Goal: Find contact information: Find contact information

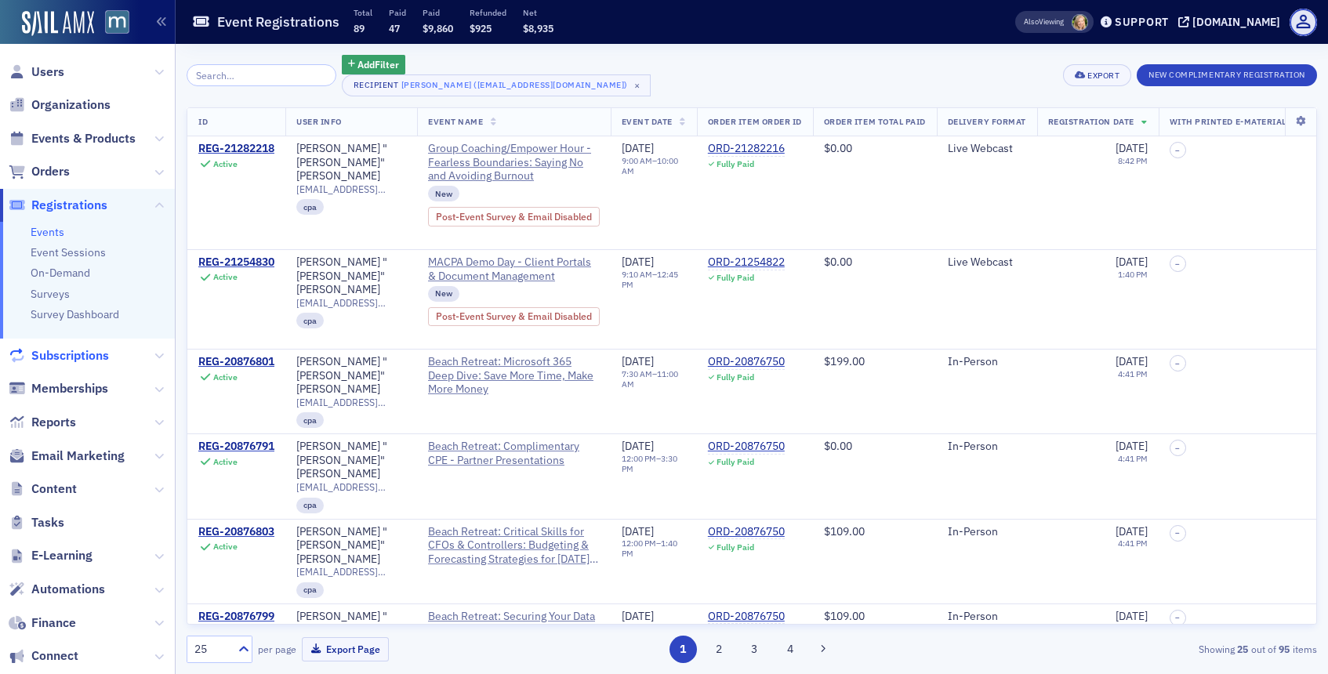
click at [75, 356] on span "Subscriptions" at bounding box center [70, 355] width 78 height 17
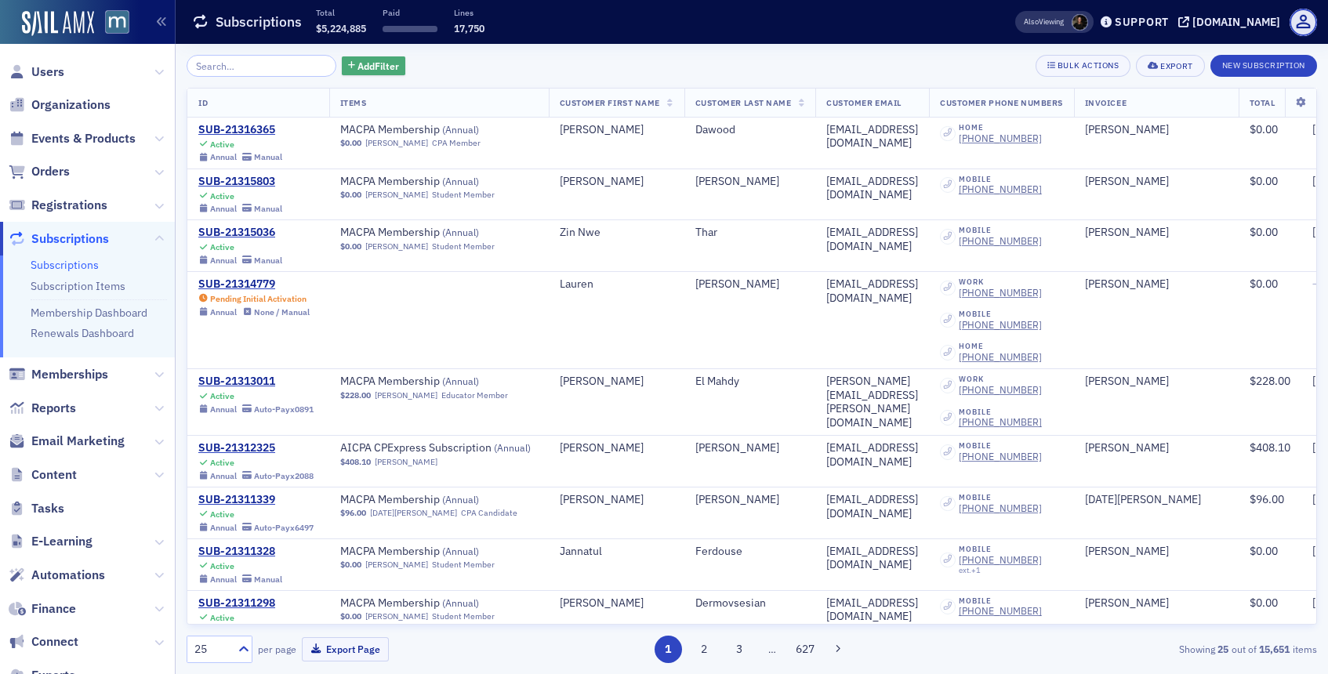
click at [358, 64] on span "Add Filter" at bounding box center [379, 66] width 42 height 14
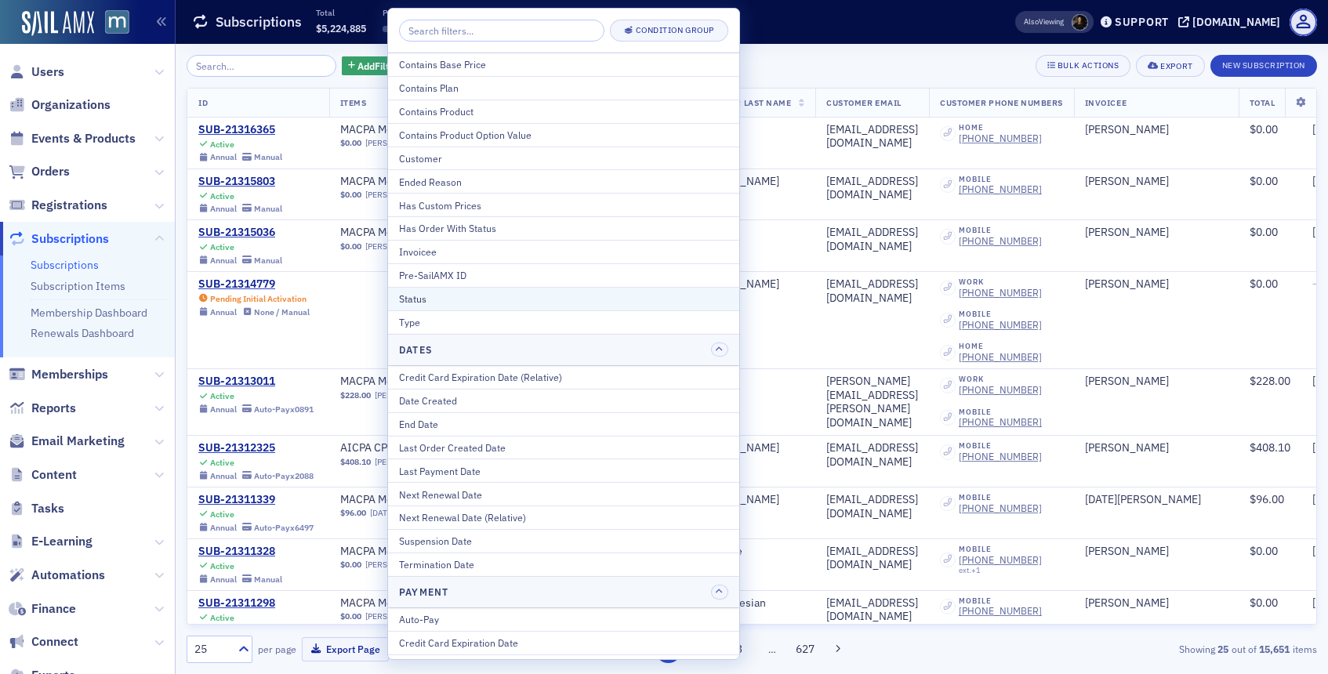
click at [432, 300] on div "Status" at bounding box center [563, 299] width 329 height 14
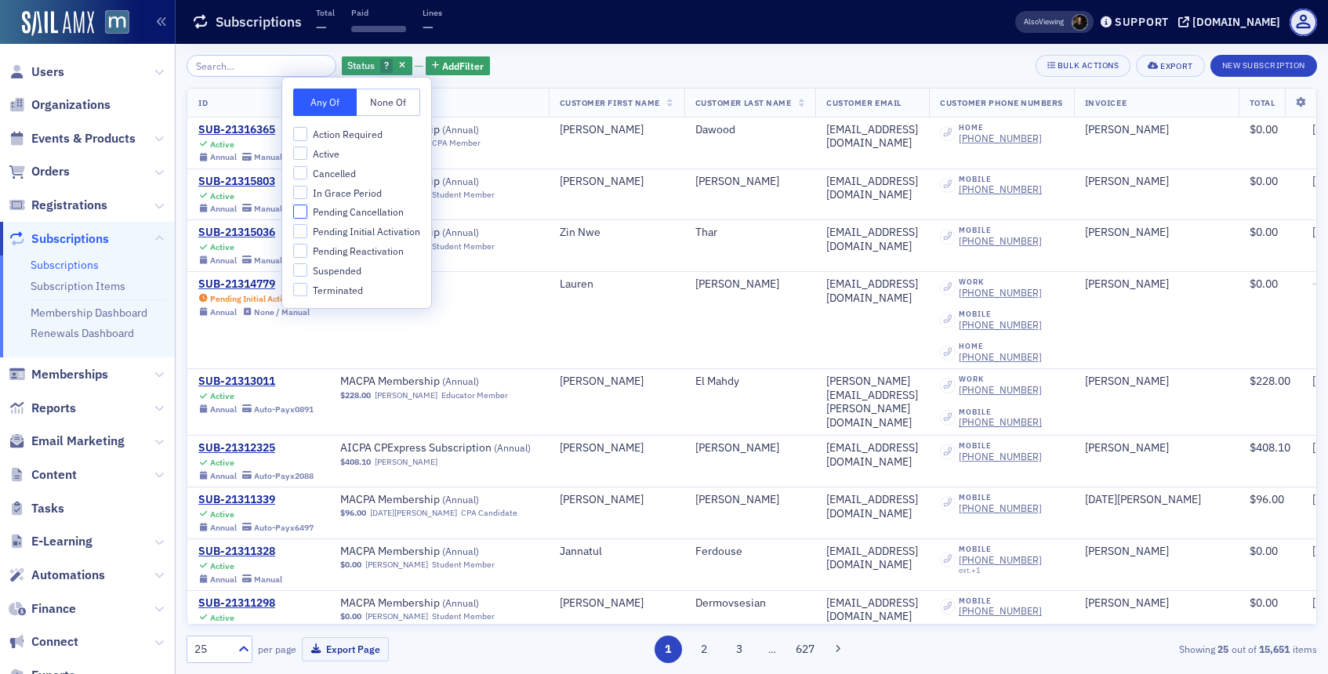
click at [303, 212] on input "Pending Cancellation" at bounding box center [300, 212] width 14 height 14
checkbox input "true"
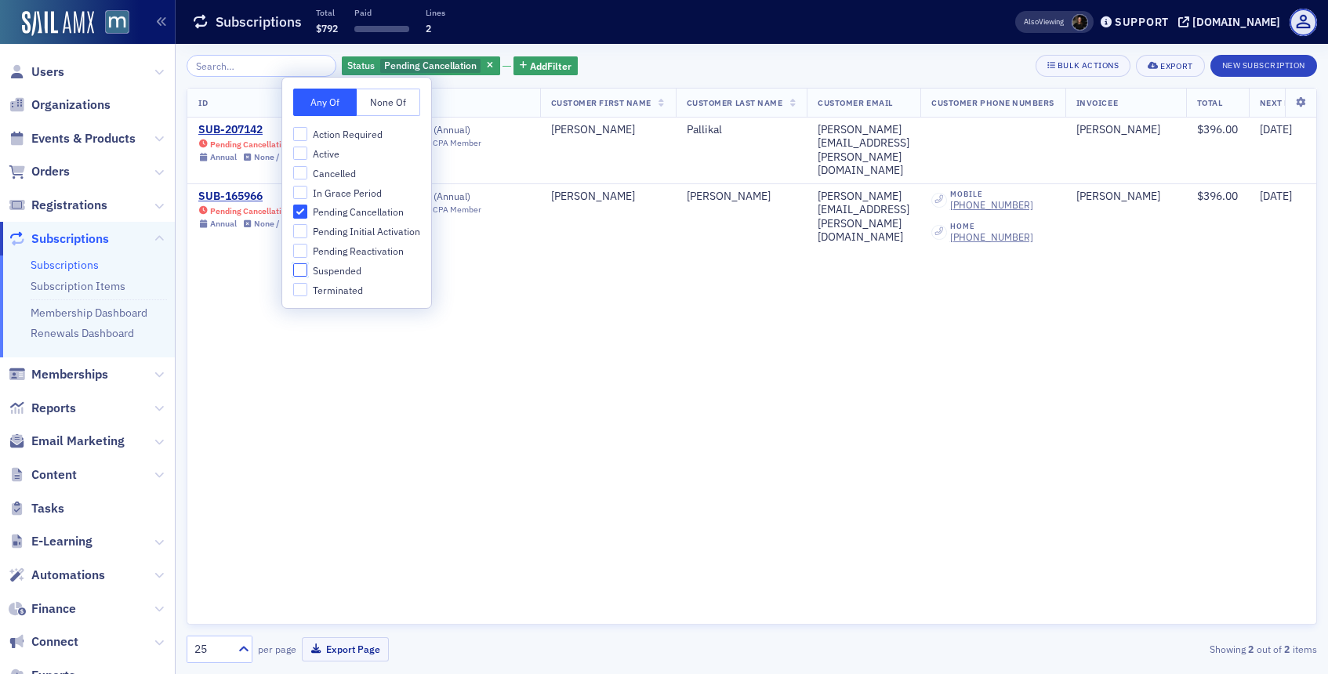
click at [297, 266] on input "Suspended" at bounding box center [300, 270] width 14 height 14
checkbox input "true"
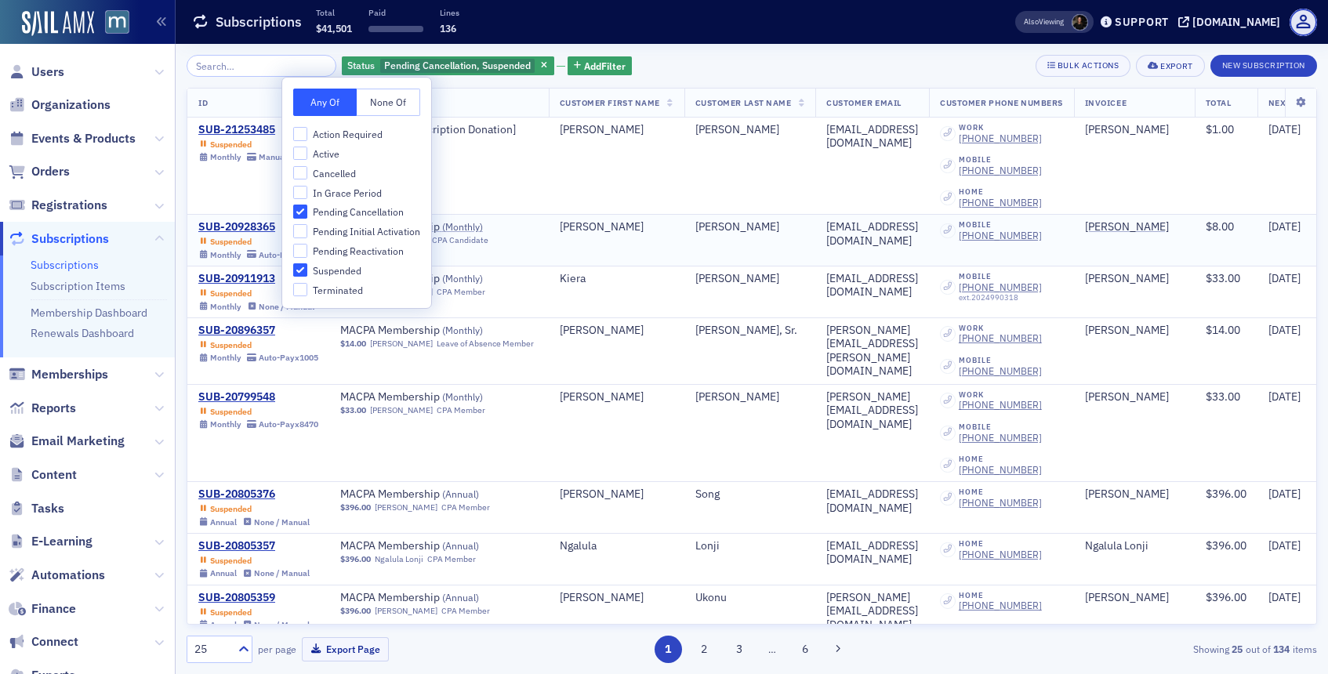
click at [241, 241] on div "Suspended" at bounding box center [231, 242] width 42 height 10
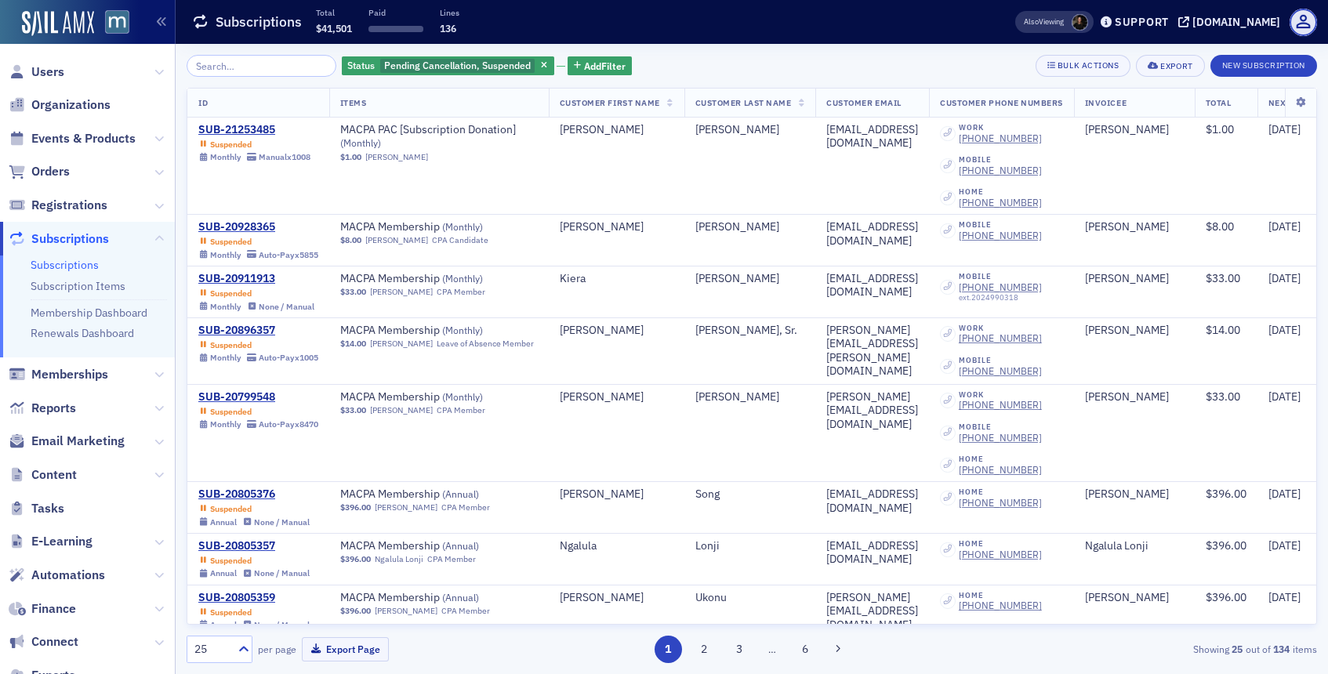
click at [243, 638] on div at bounding box center [242, 650] width 20 height 26
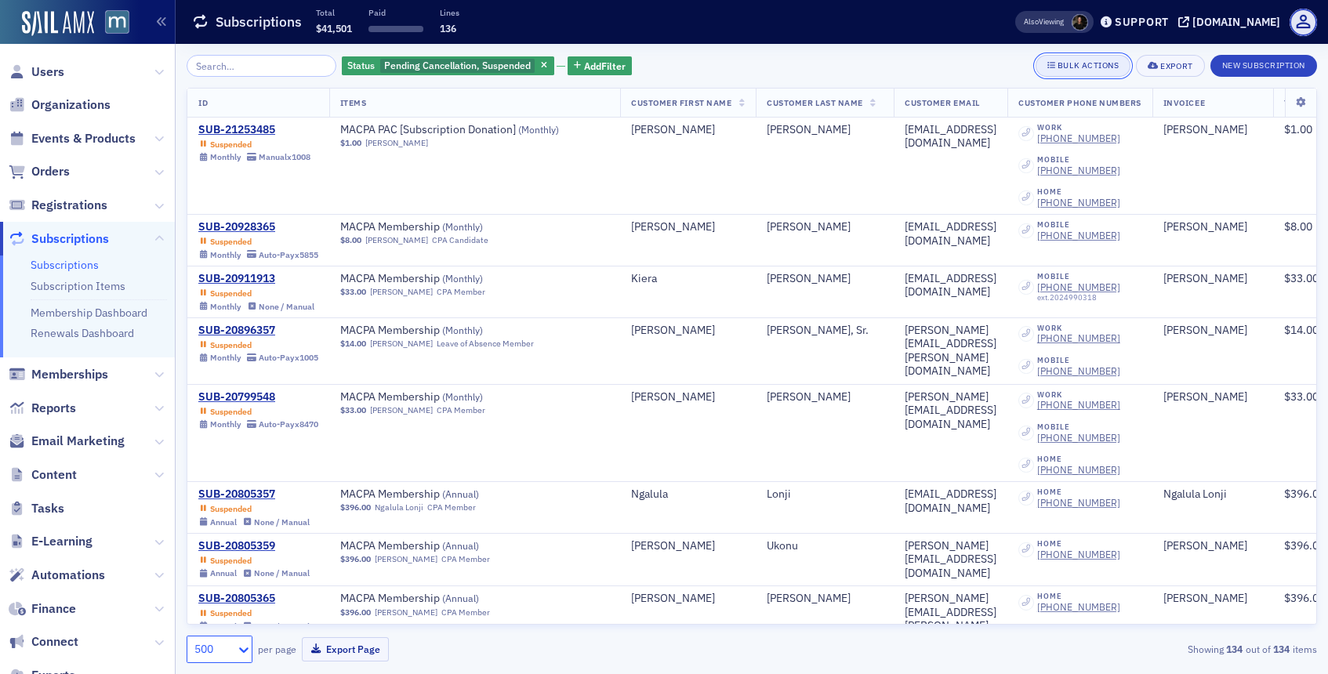
click at [1060, 70] on div "Bulk Actions" at bounding box center [1088, 65] width 61 height 9
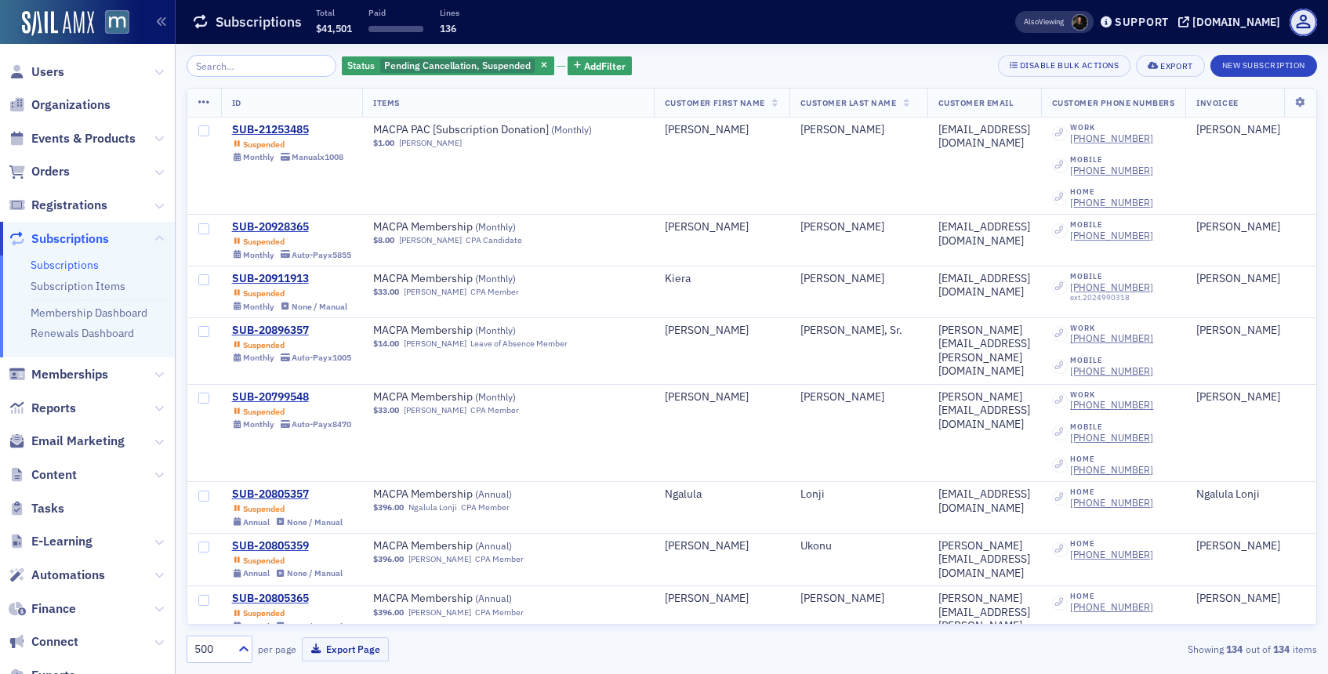
click at [198, 104] on icon at bounding box center [204, 102] width 12 height 13
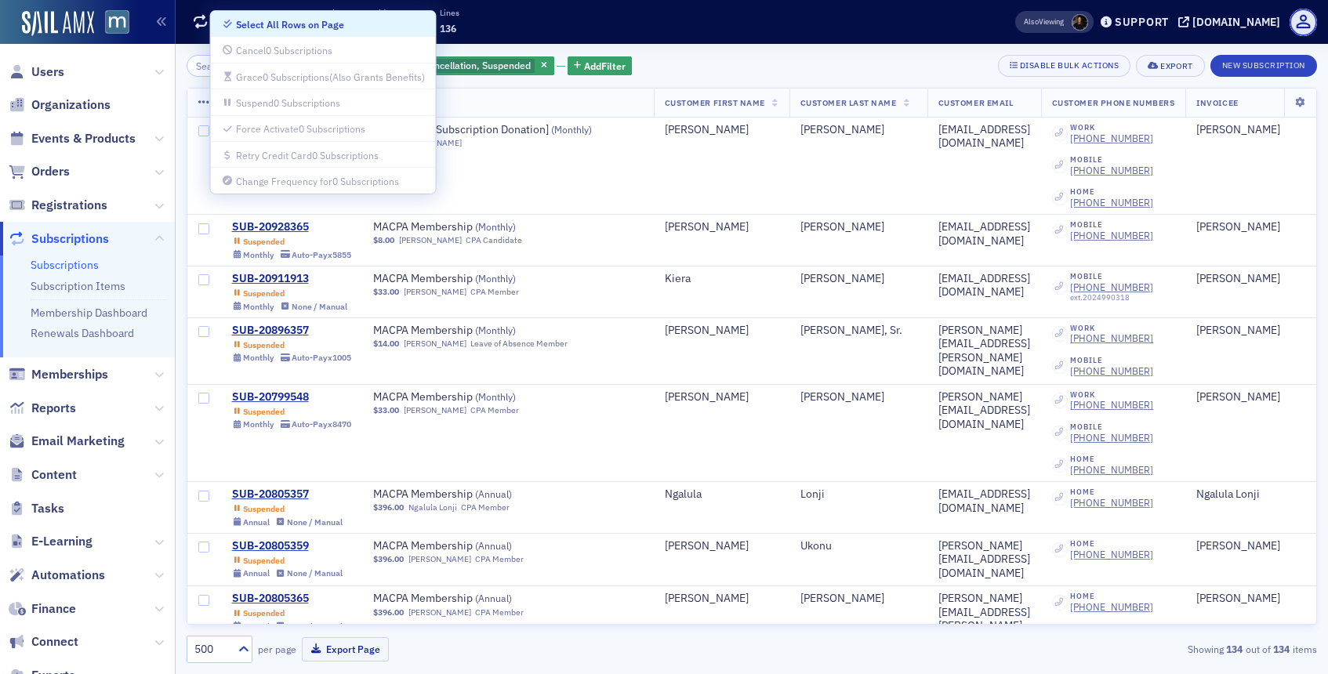
click at [242, 25] on div "Select All Rows on Page" at bounding box center [290, 24] width 108 height 9
checkbox input "true"
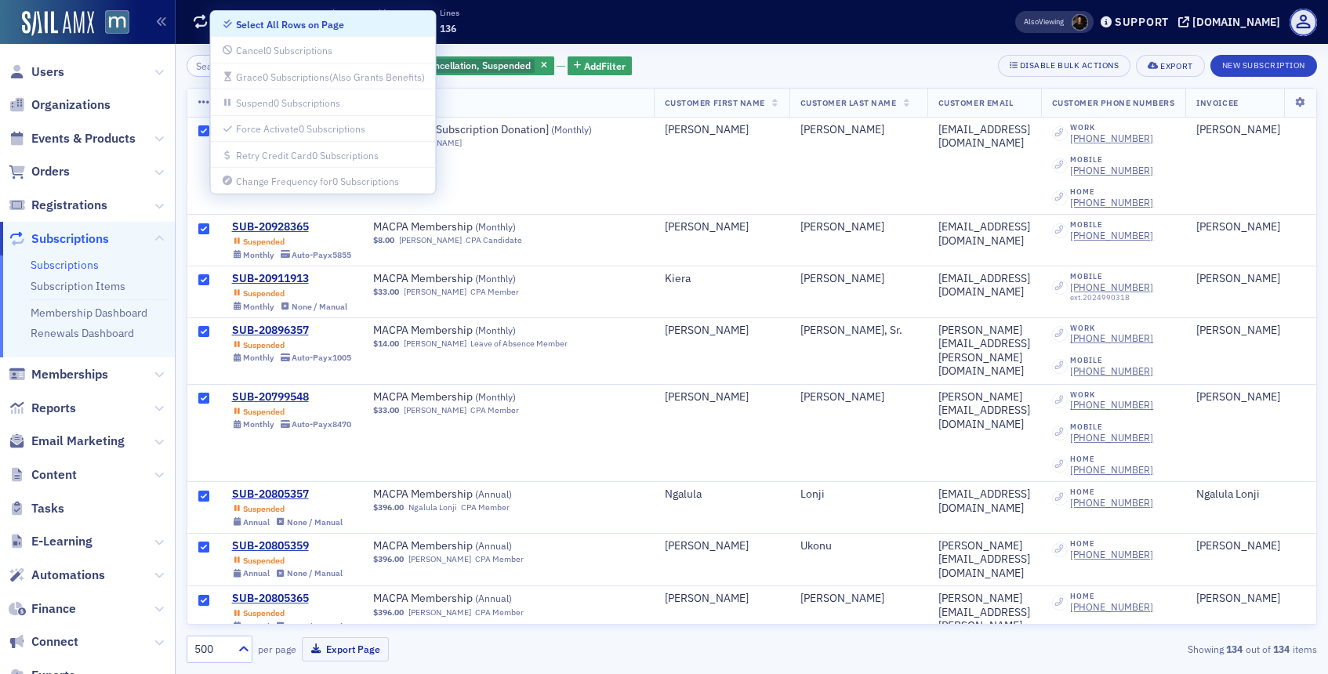
checkbox input "true"
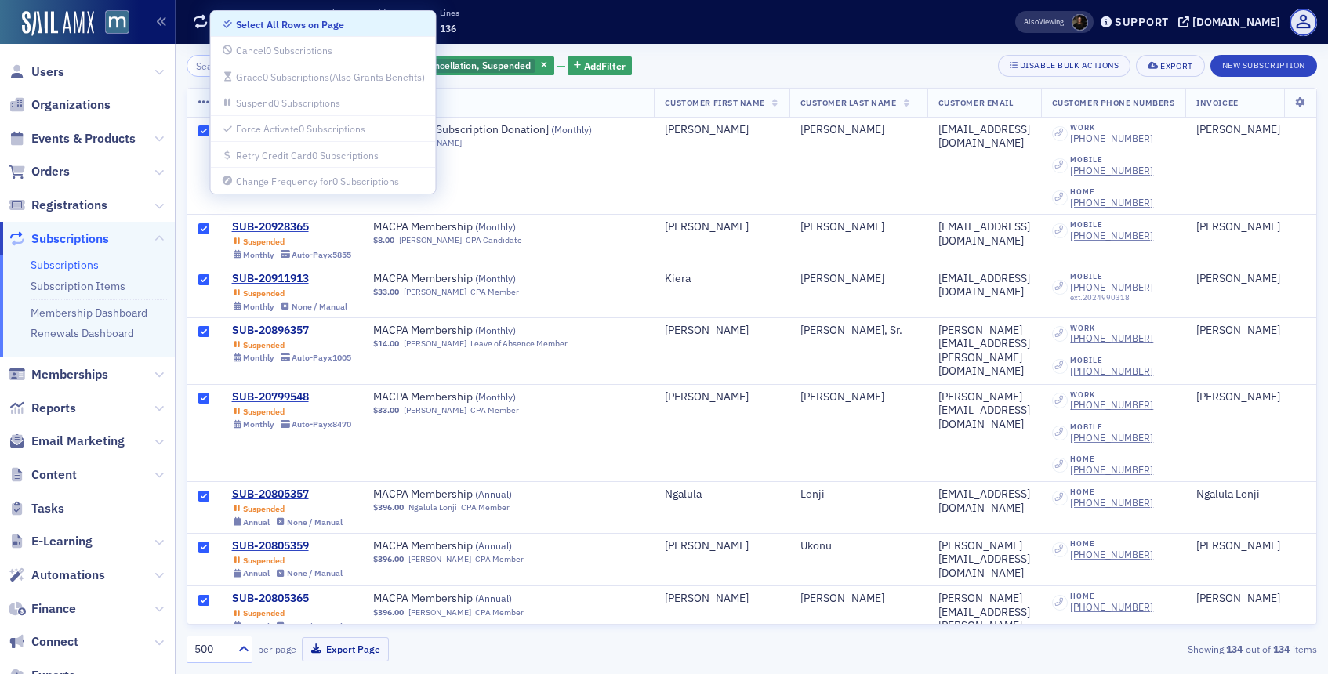
checkbox input "true"
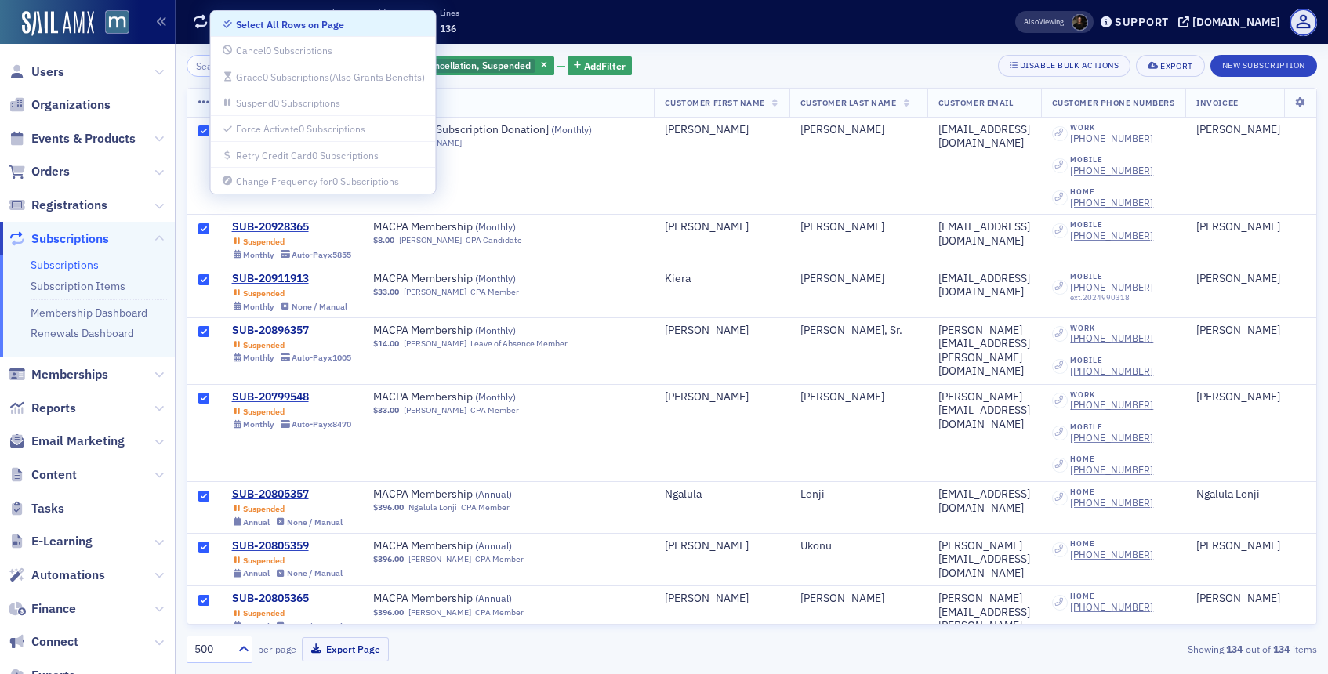
checkbox input "true"
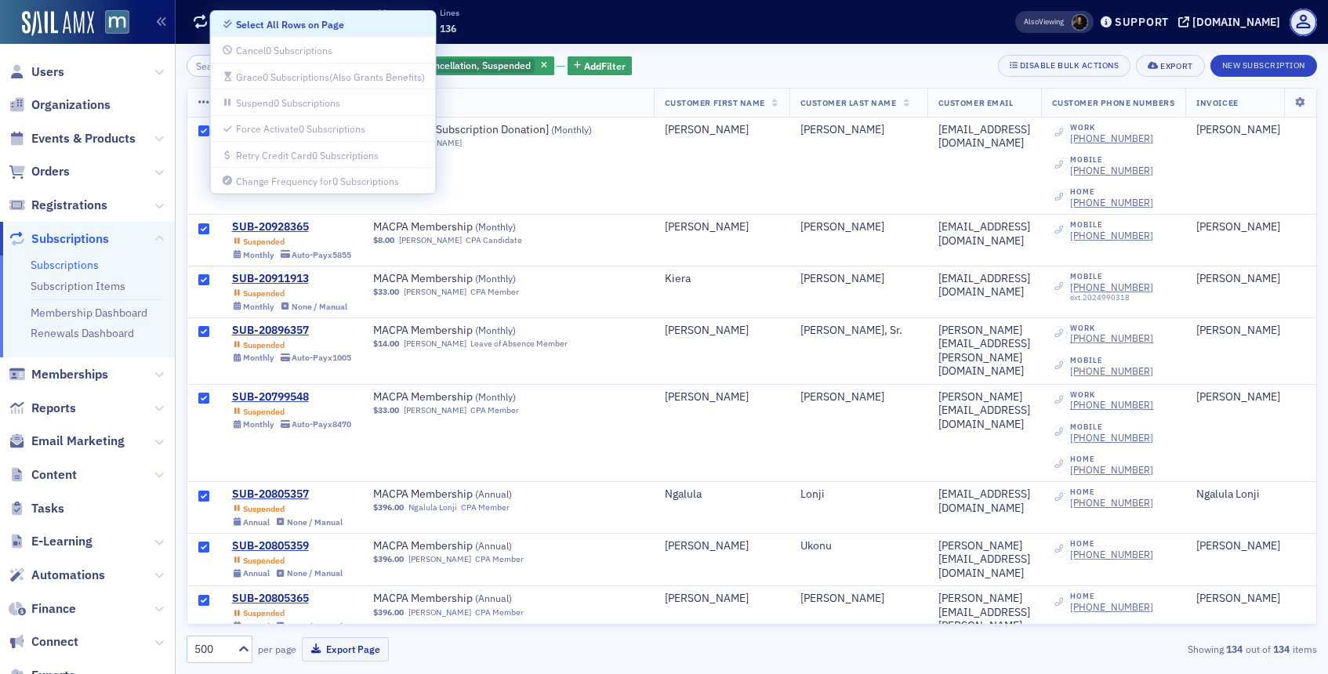
checkbox input "true"
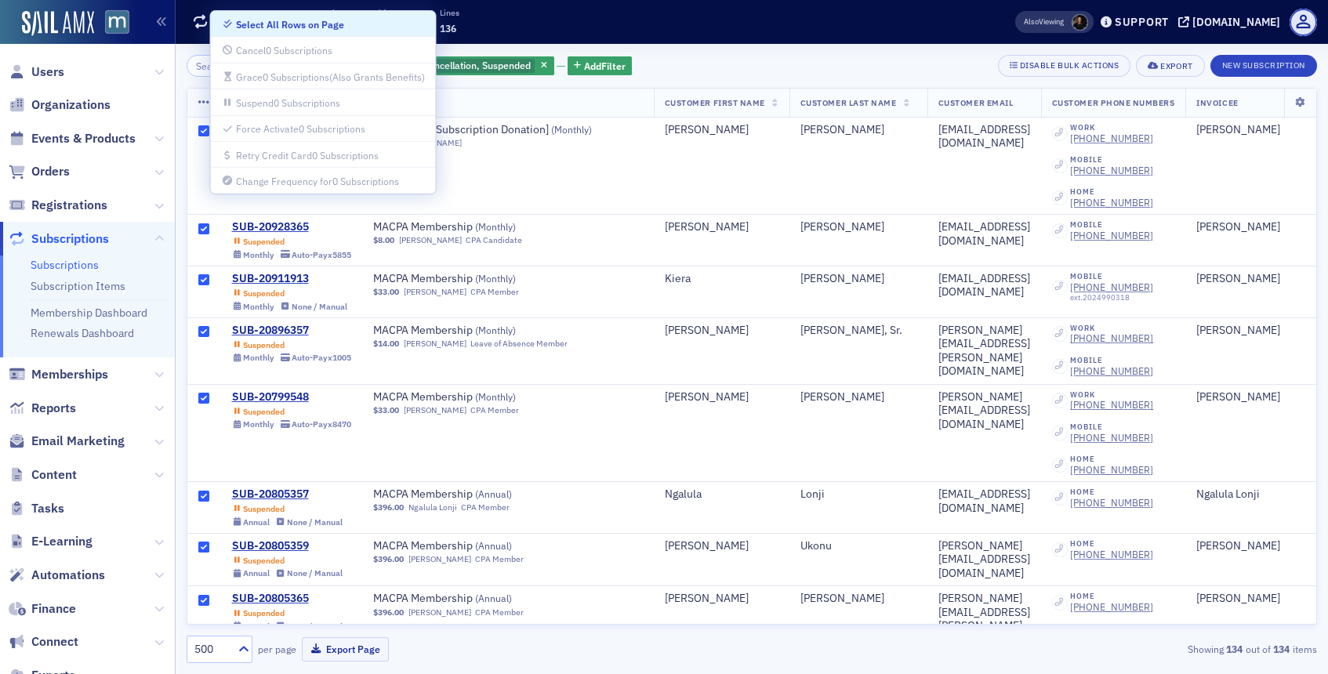
checkbox input "true"
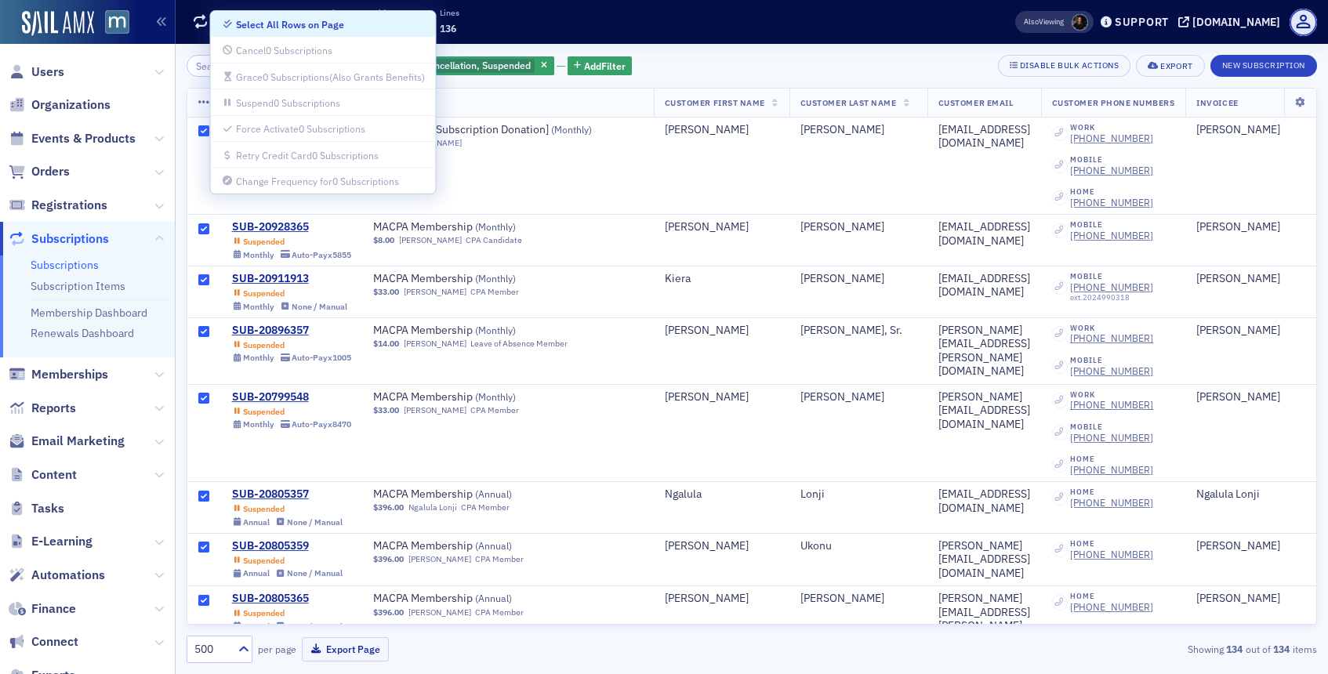
checkbox input "true"
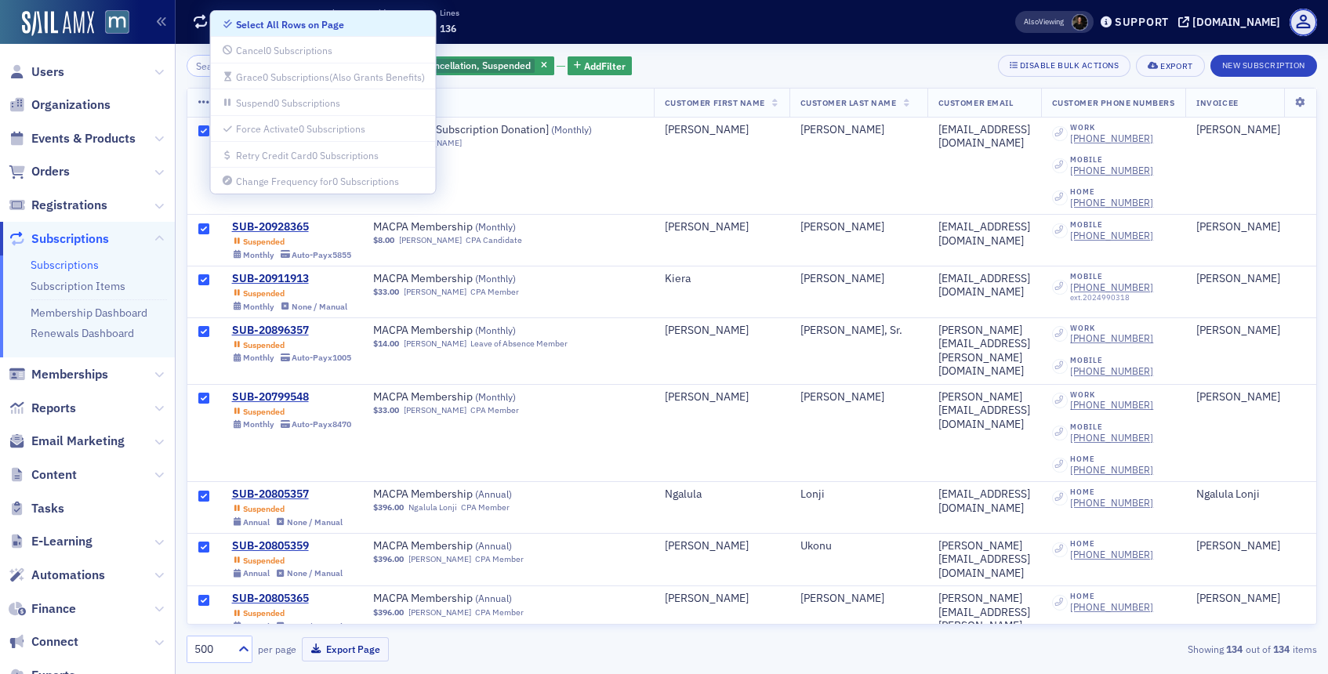
checkbox input "true"
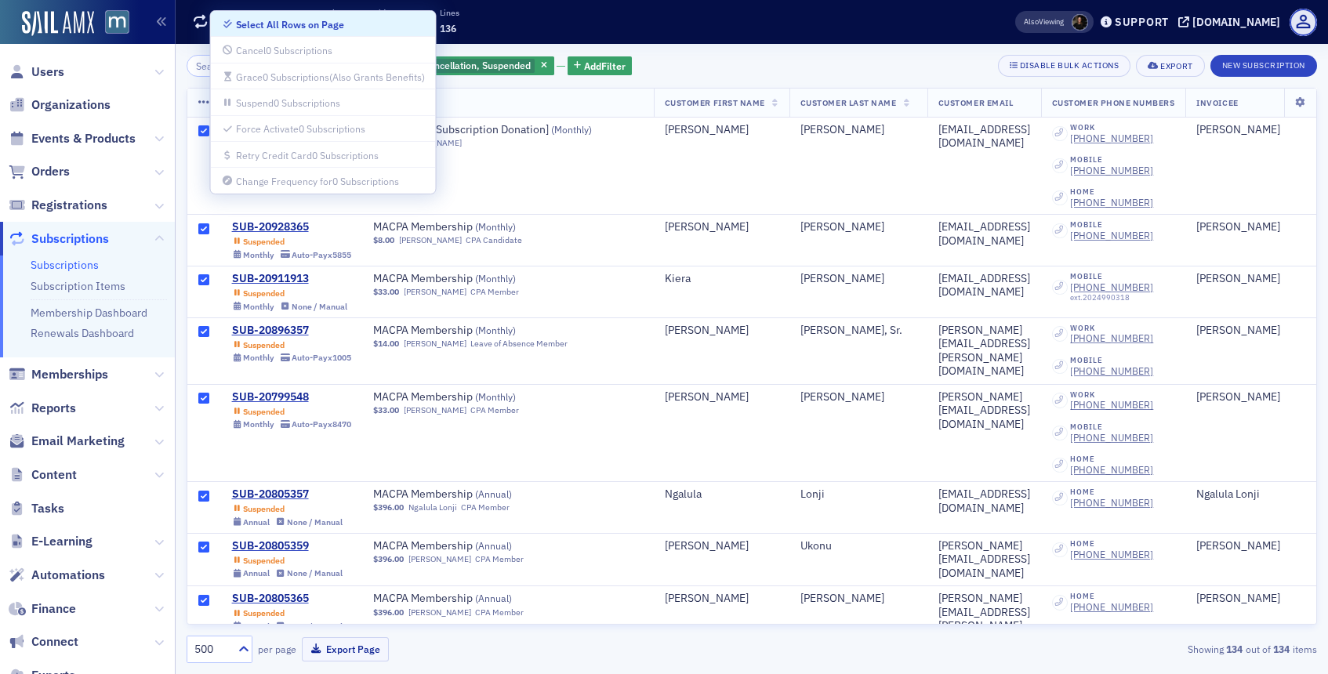
checkbox input "true"
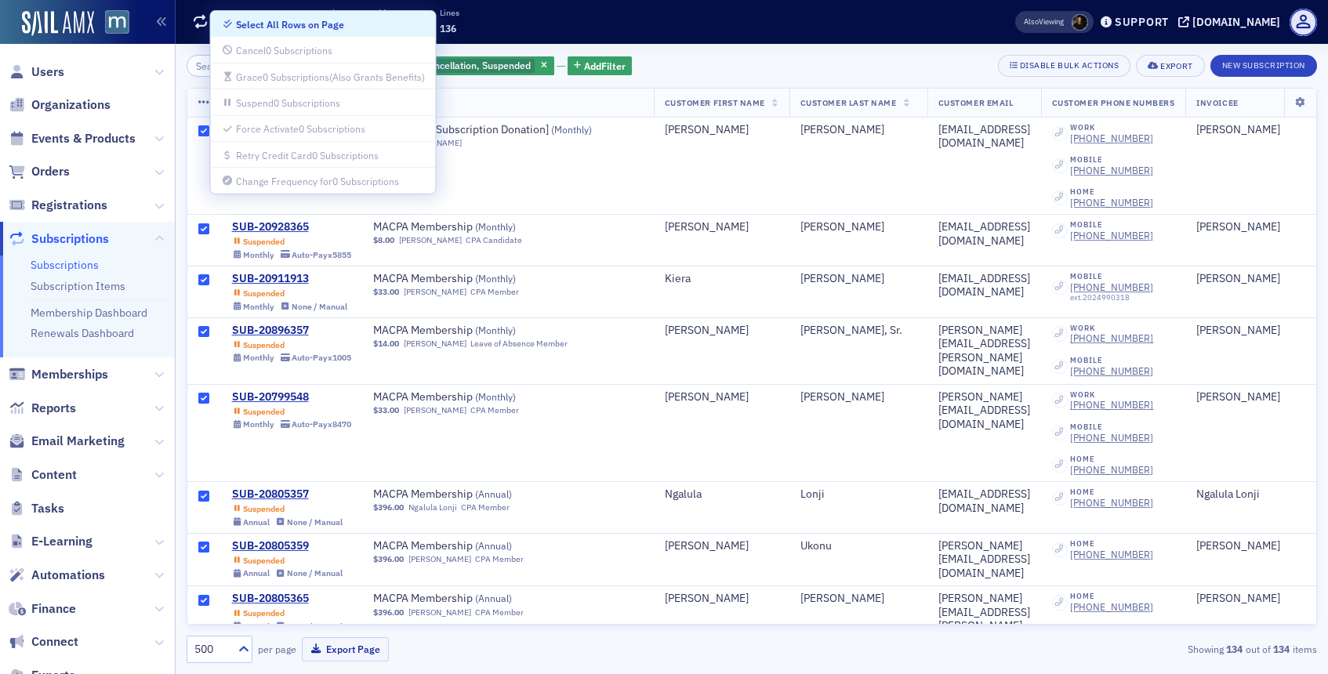
checkbox input "true"
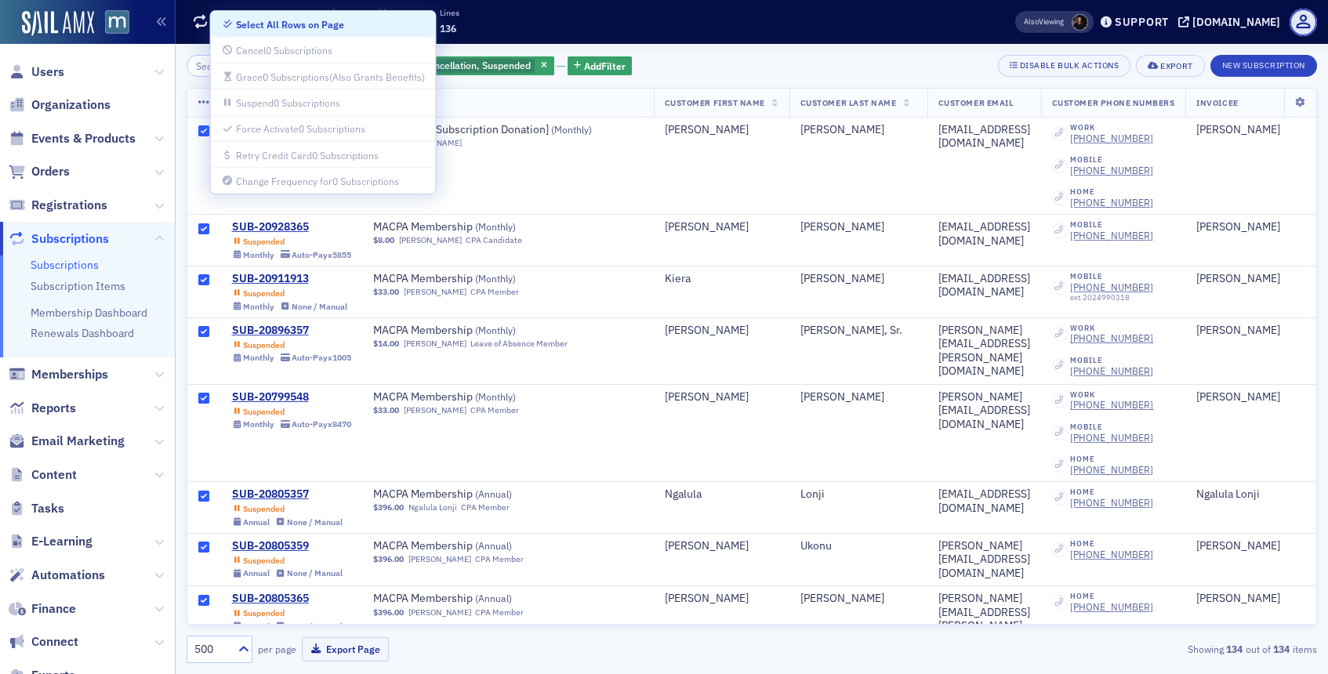
checkbox input "true"
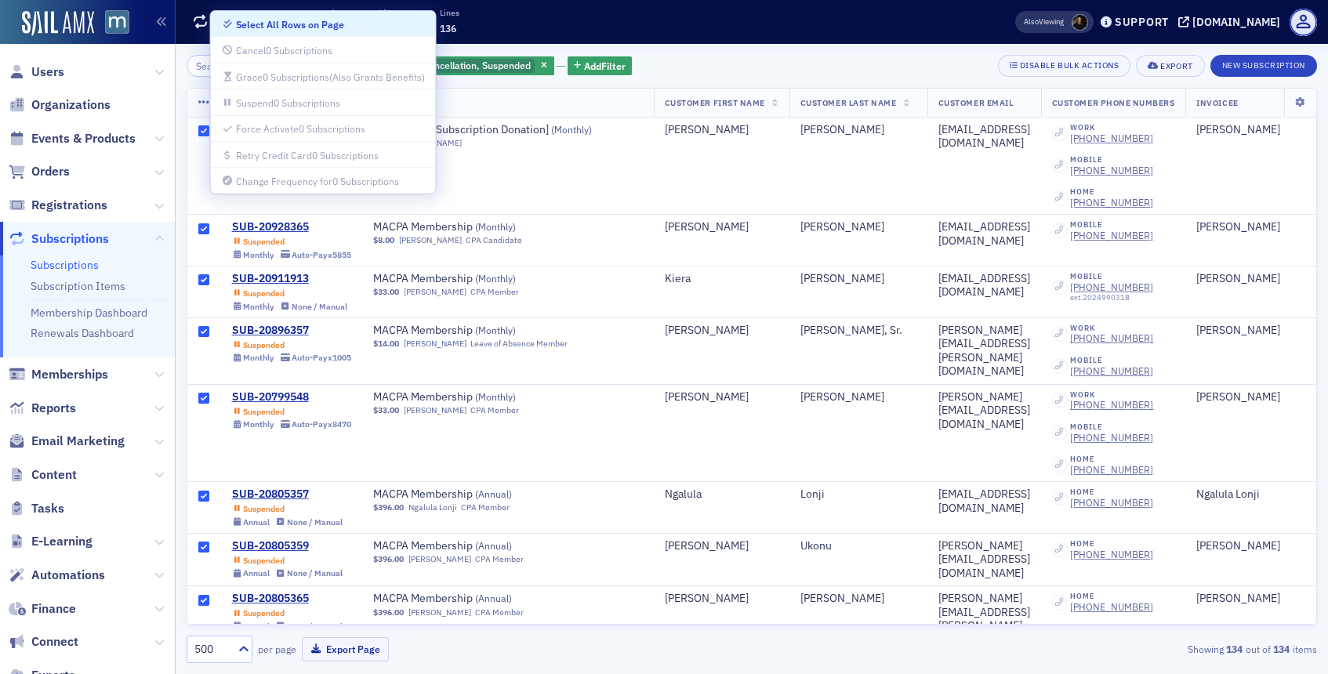
checkbox input "true"
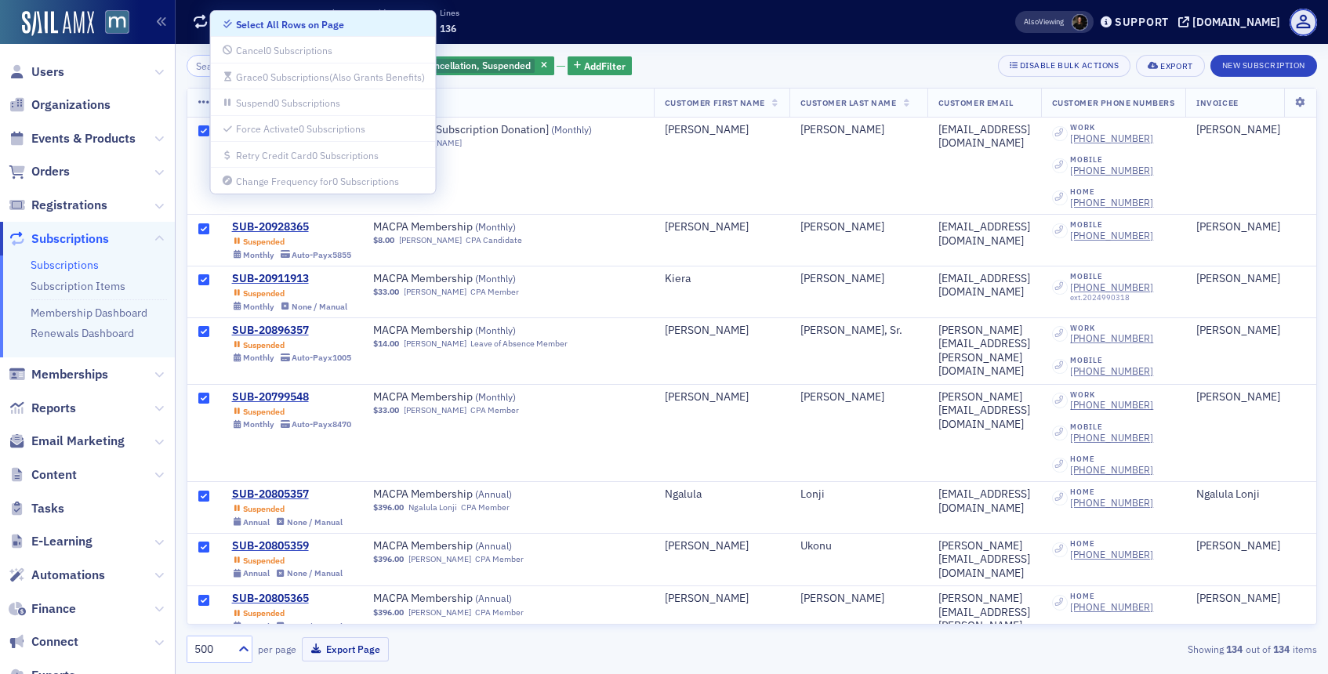
checkbox input "true"
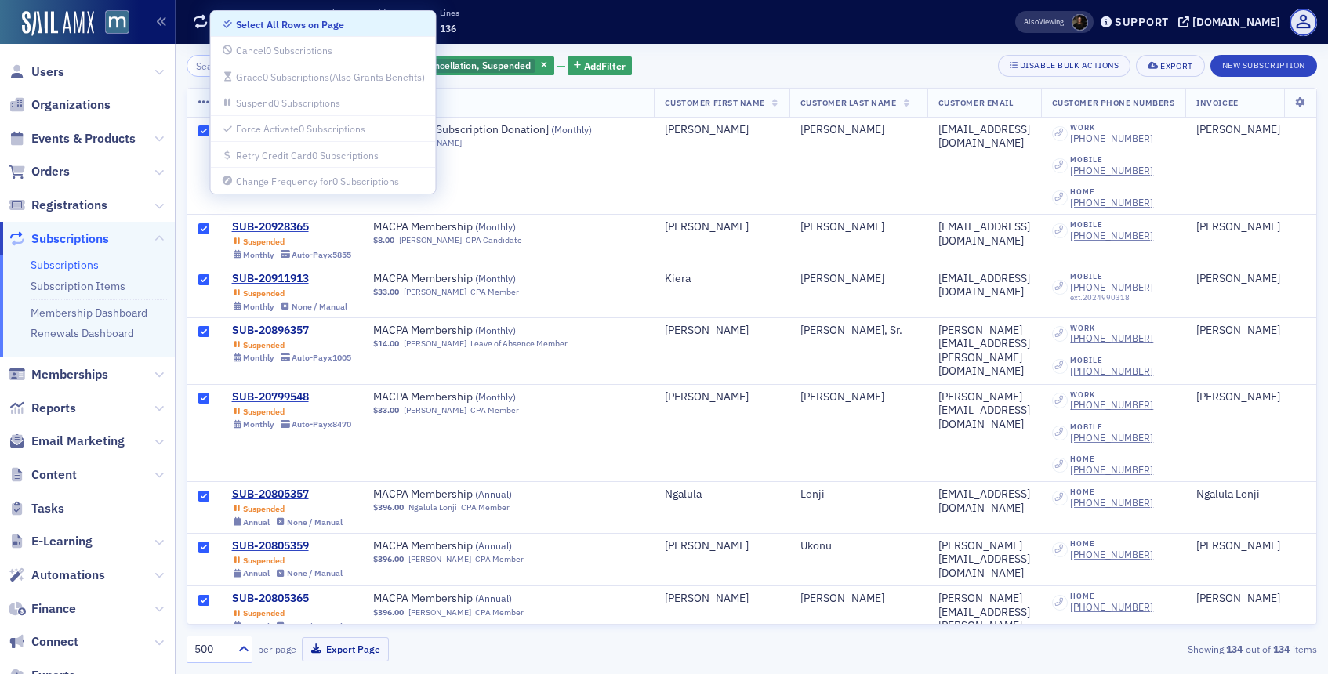
checkbox input "true"
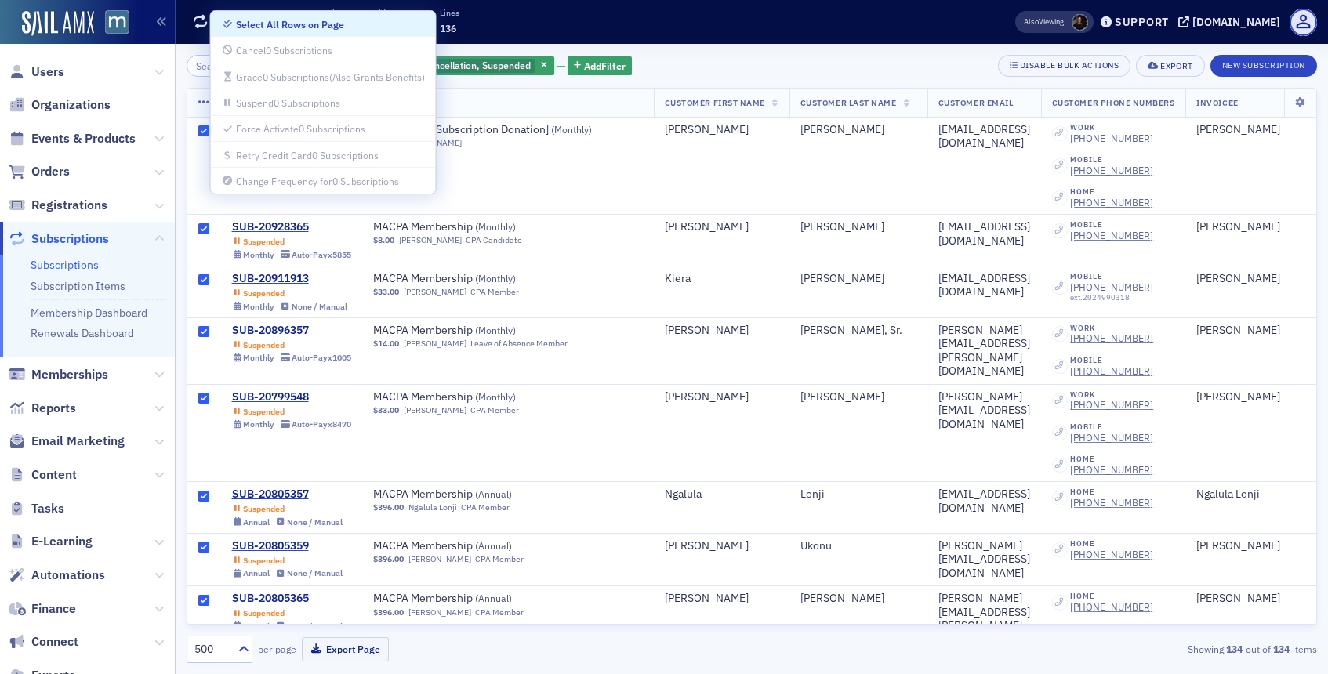
checkbox input "true"
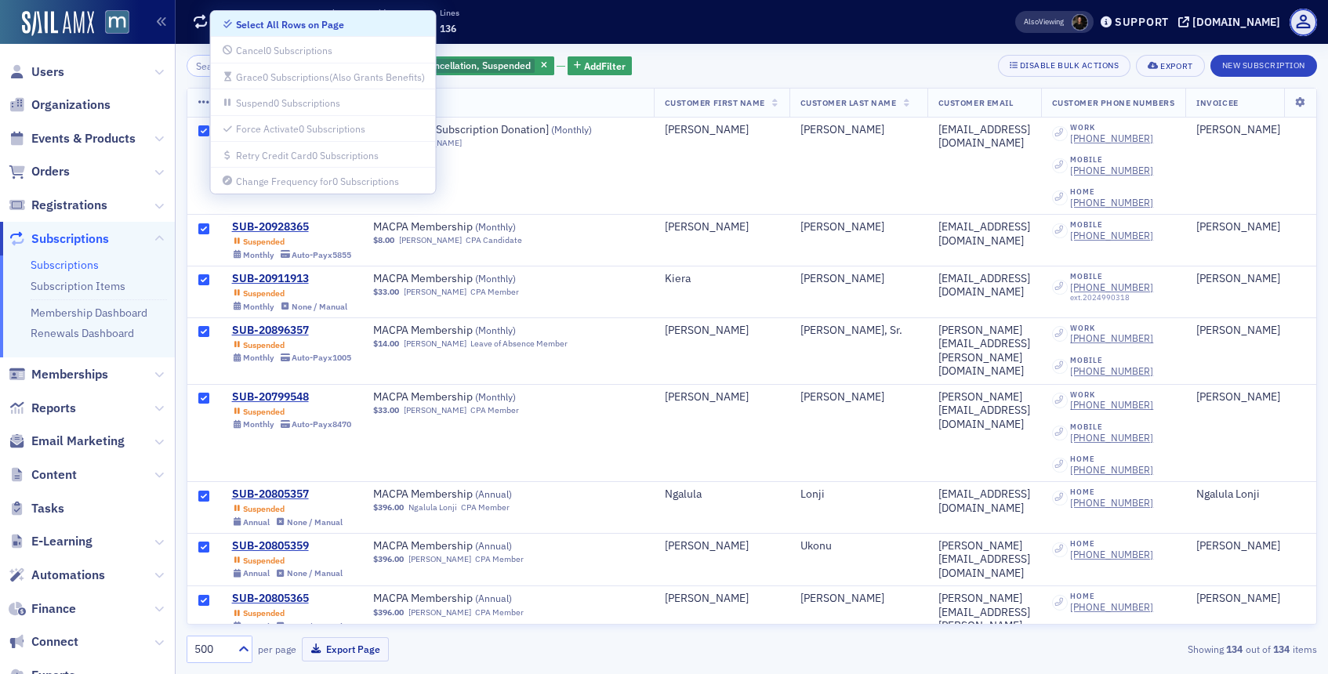
checkbox input "true"
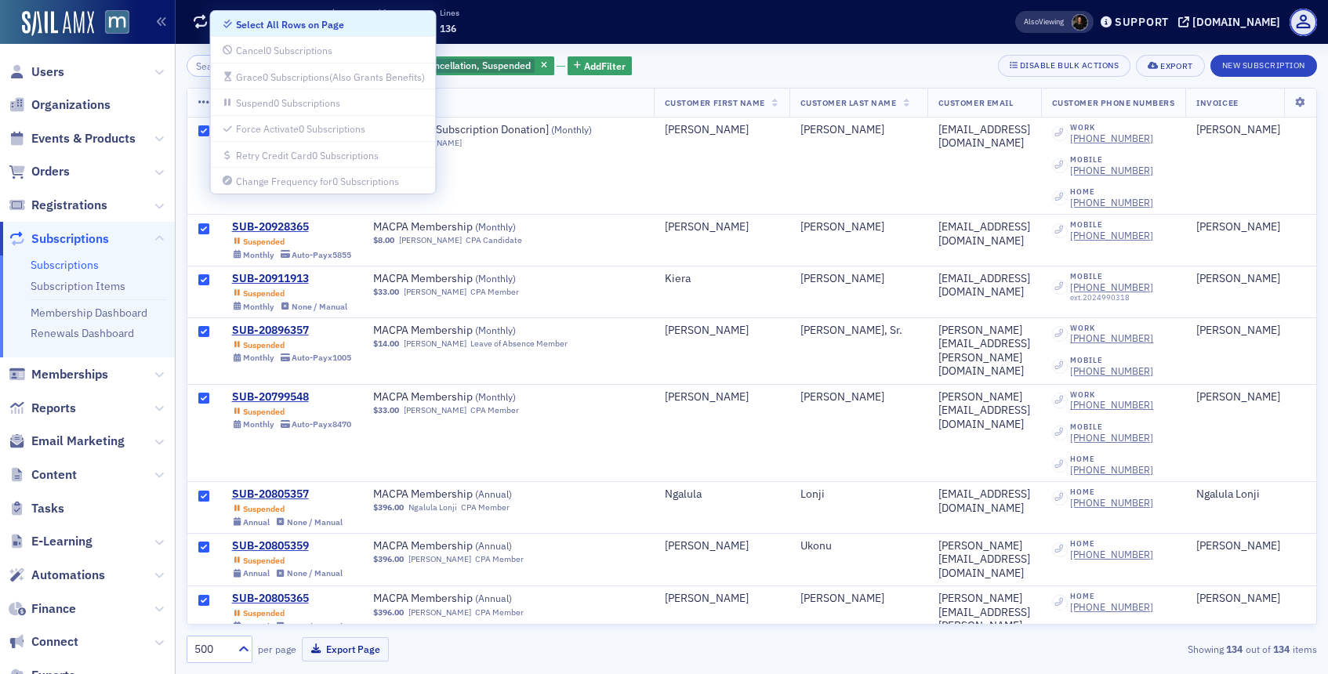
checkbox input "true"
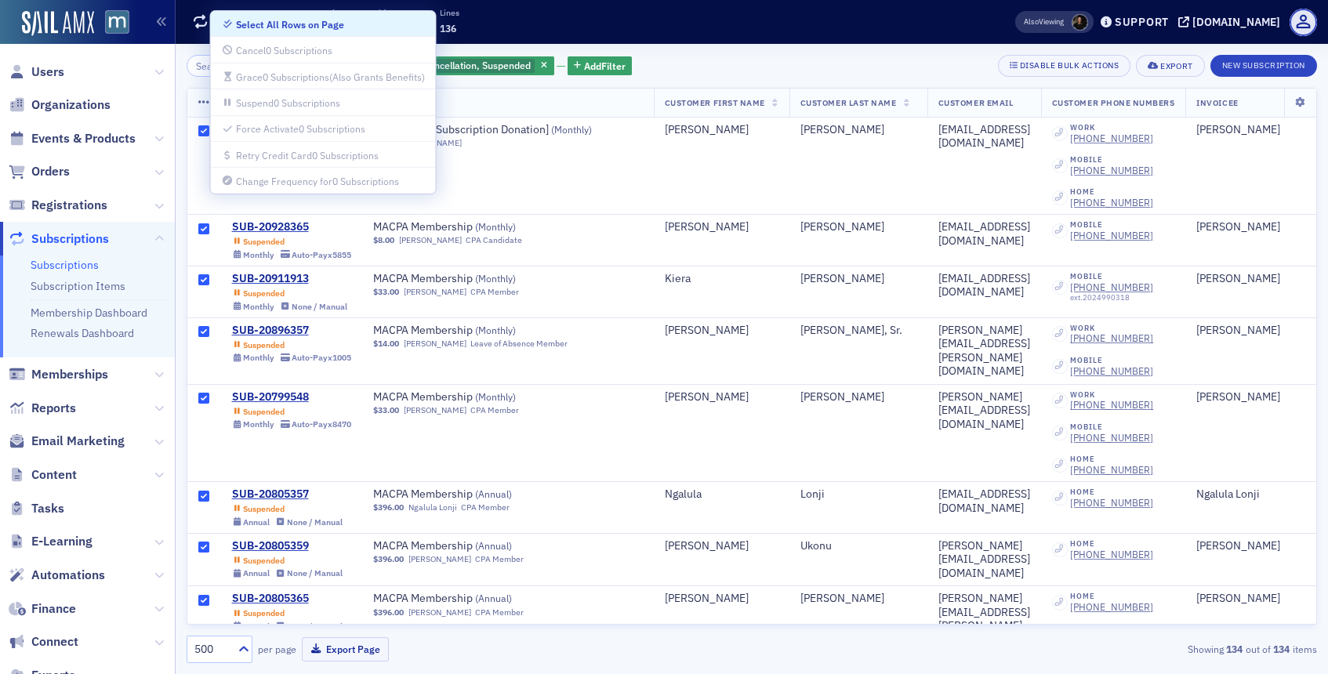
checkbox input "true"
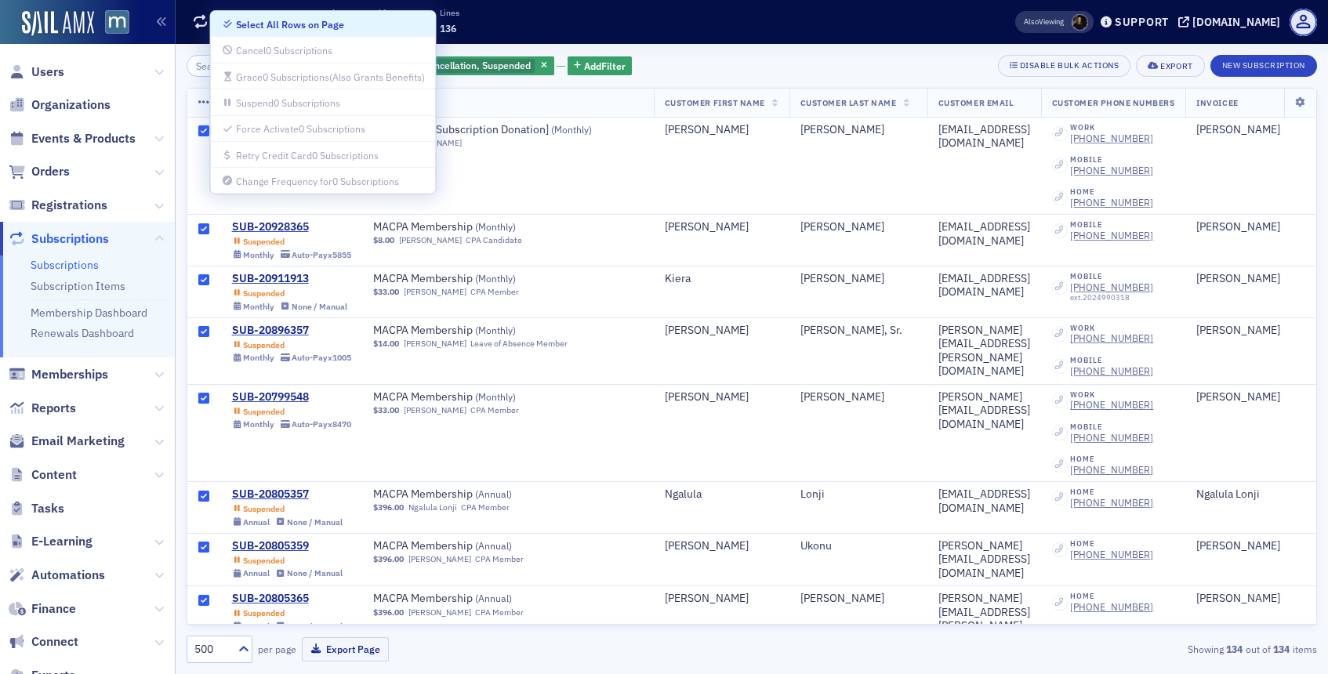
checkbox input "true"
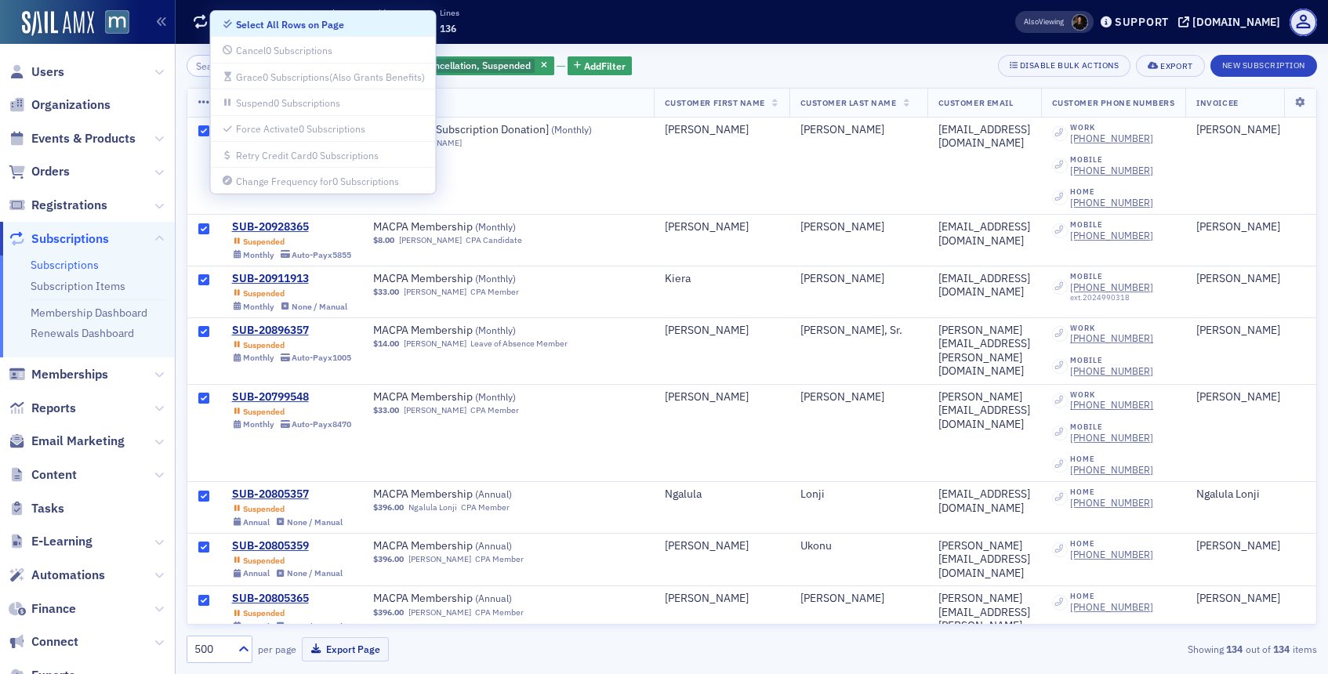
checkbox input "true"
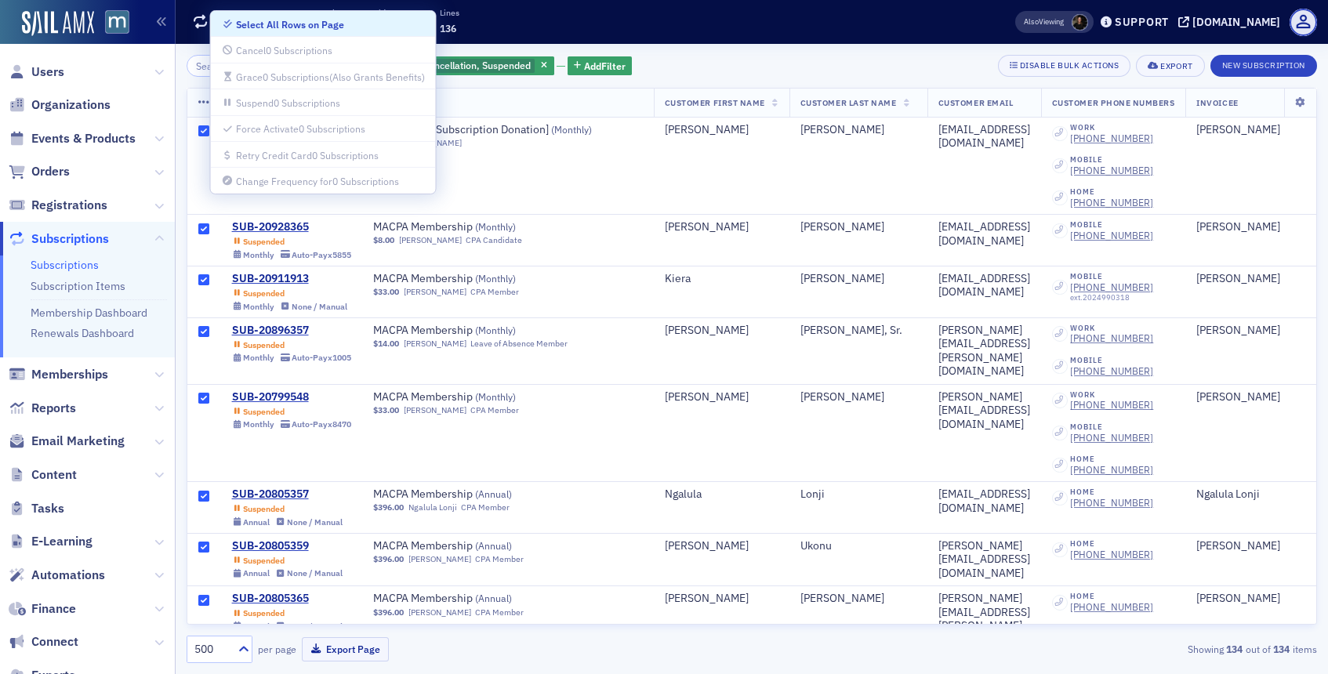
checkbox input "true"
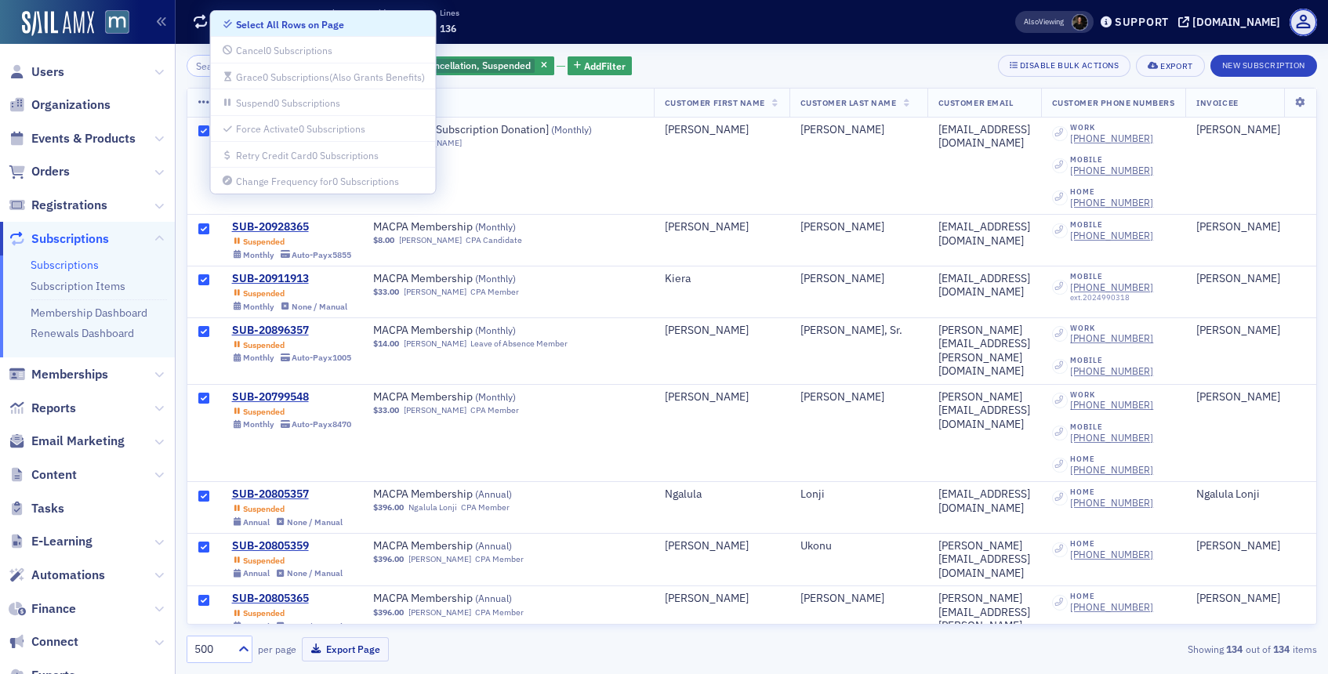
checkbox input "true"
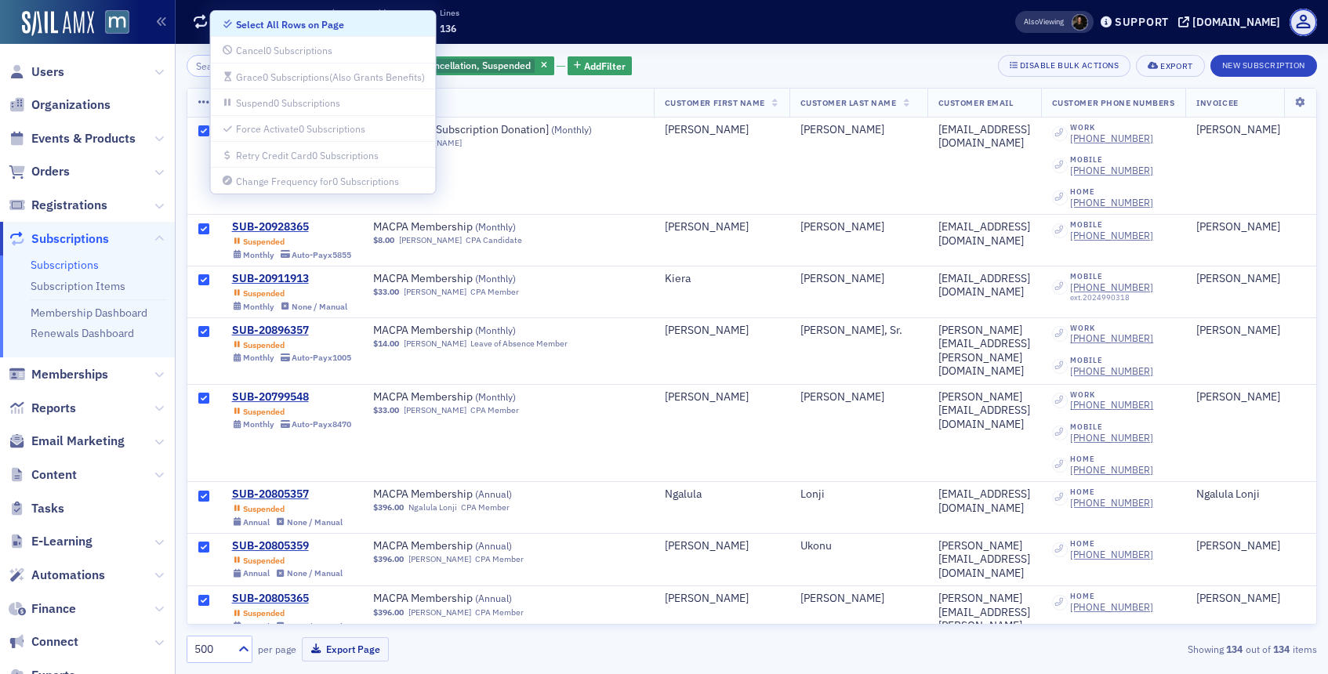
checkbox input "true"
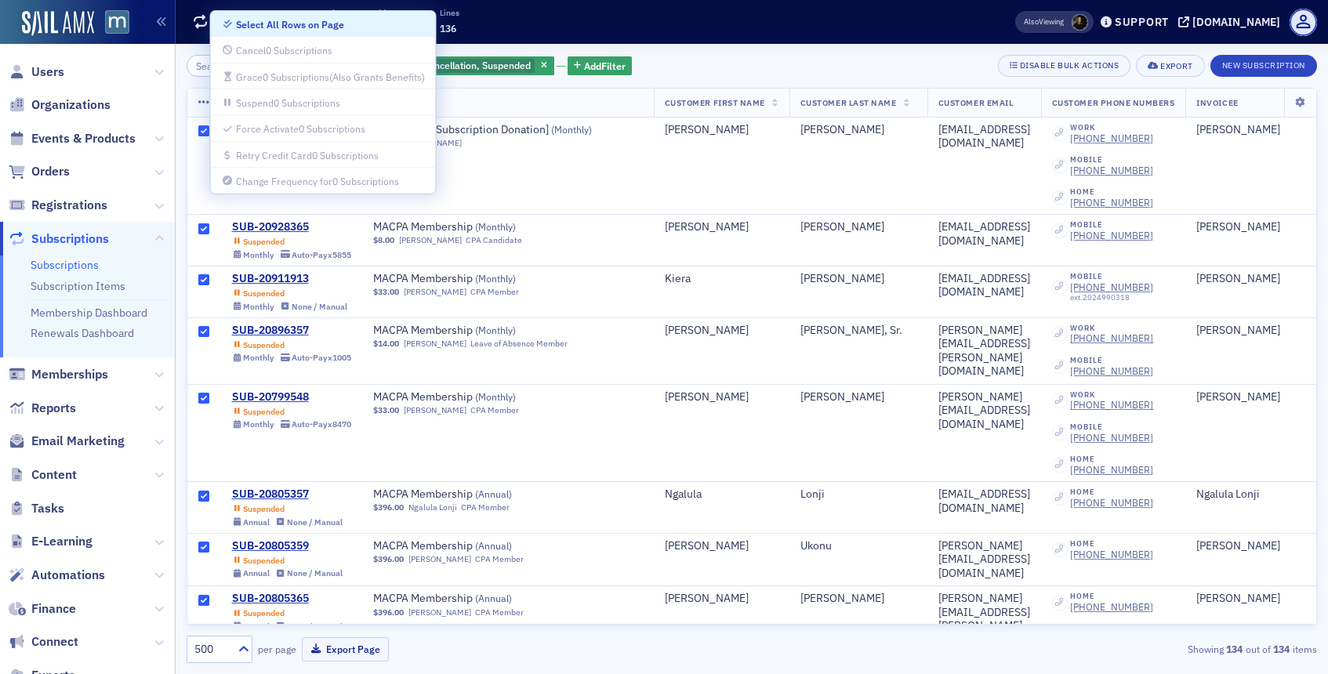
checkbox input "true"
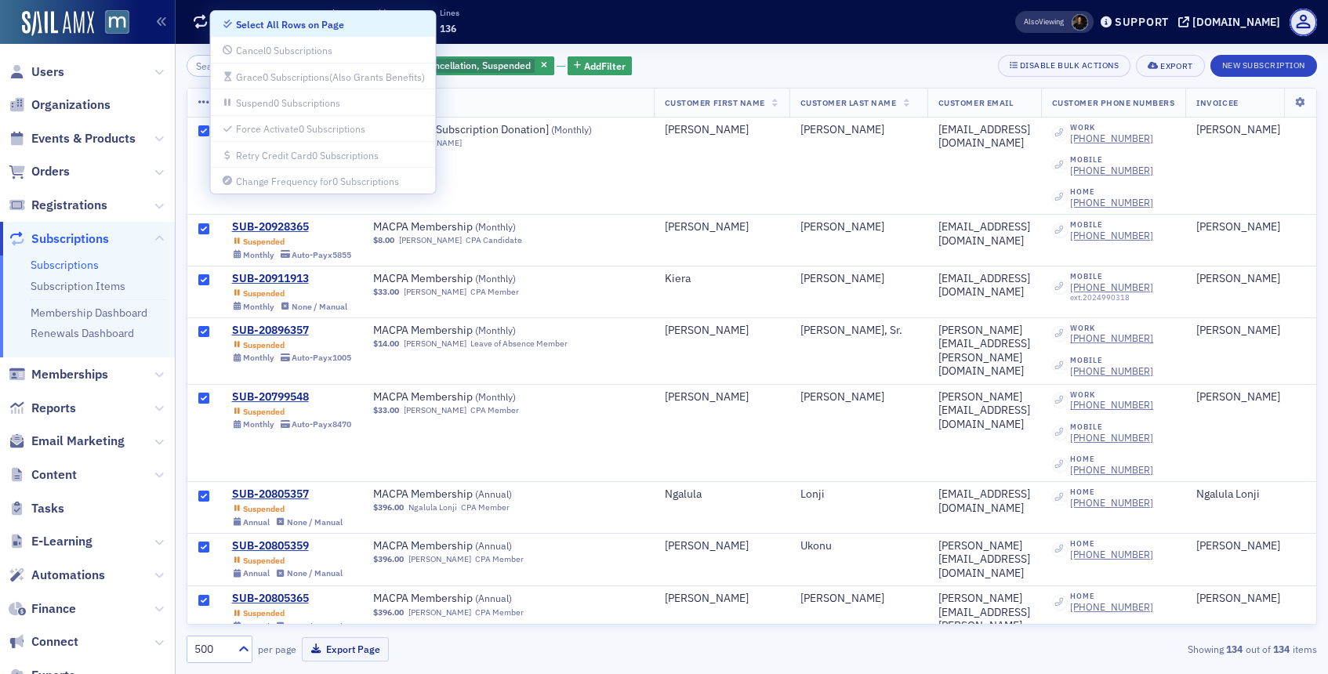
checkbox input "true"
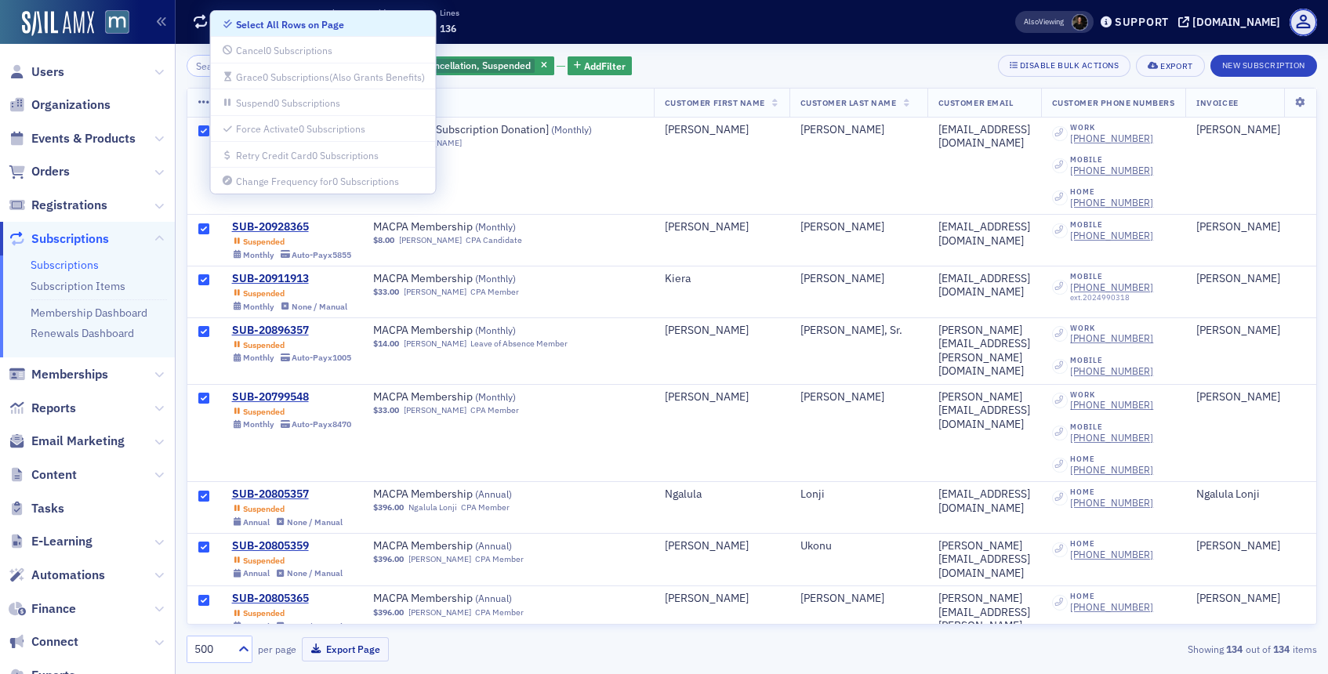
checkbox input "true"
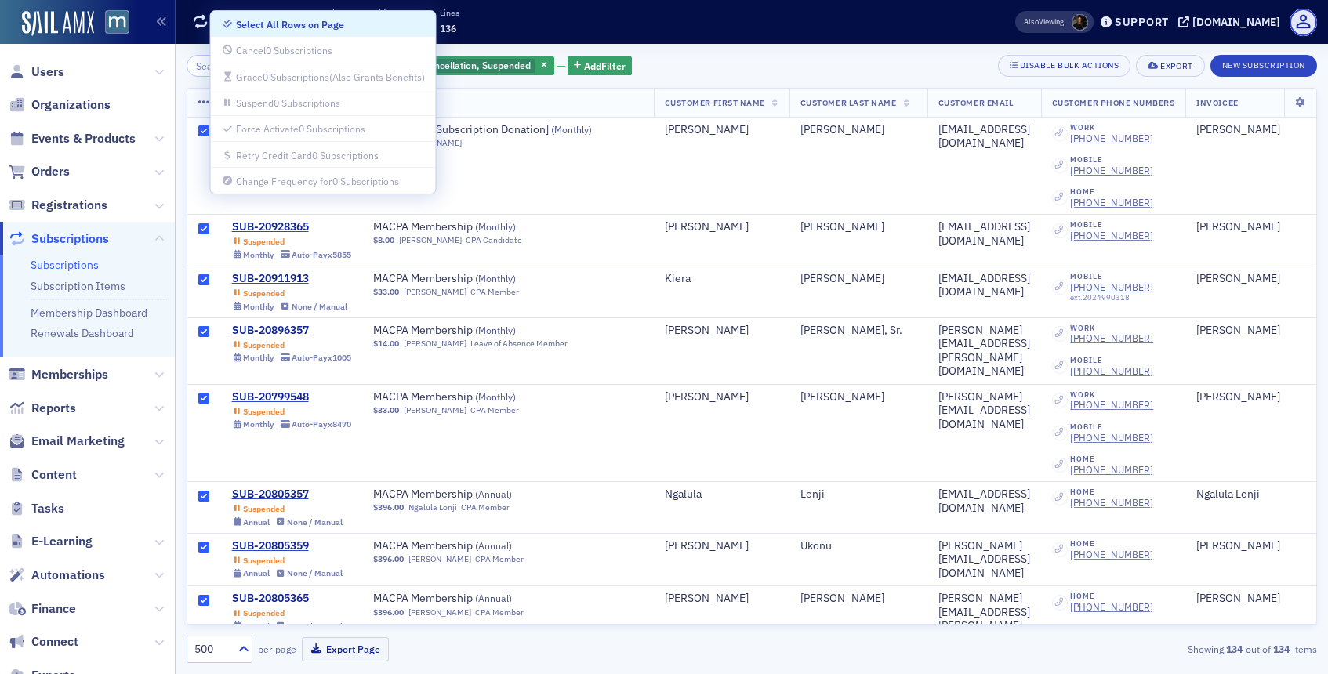
checkbox input "true"
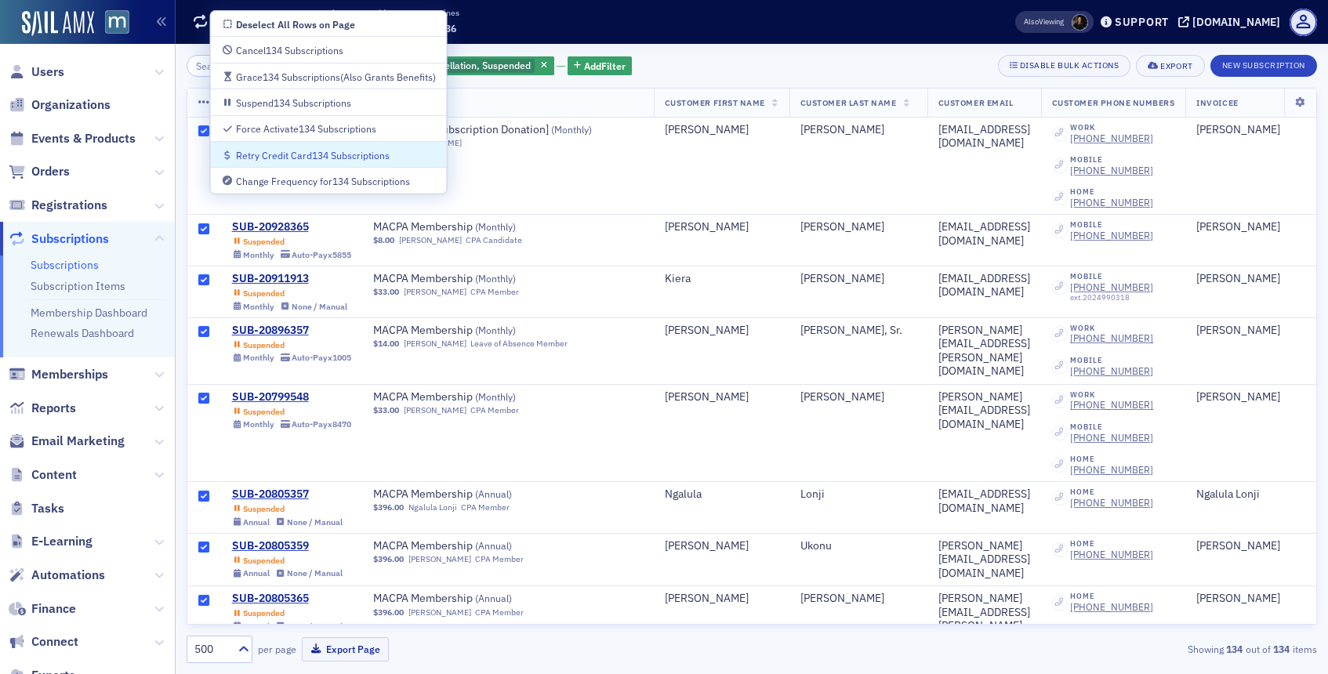
click at [253, 154] on div "Retry Credit Card 134 Subscriptions" at bounding box center [313, 155] width 154 height 9
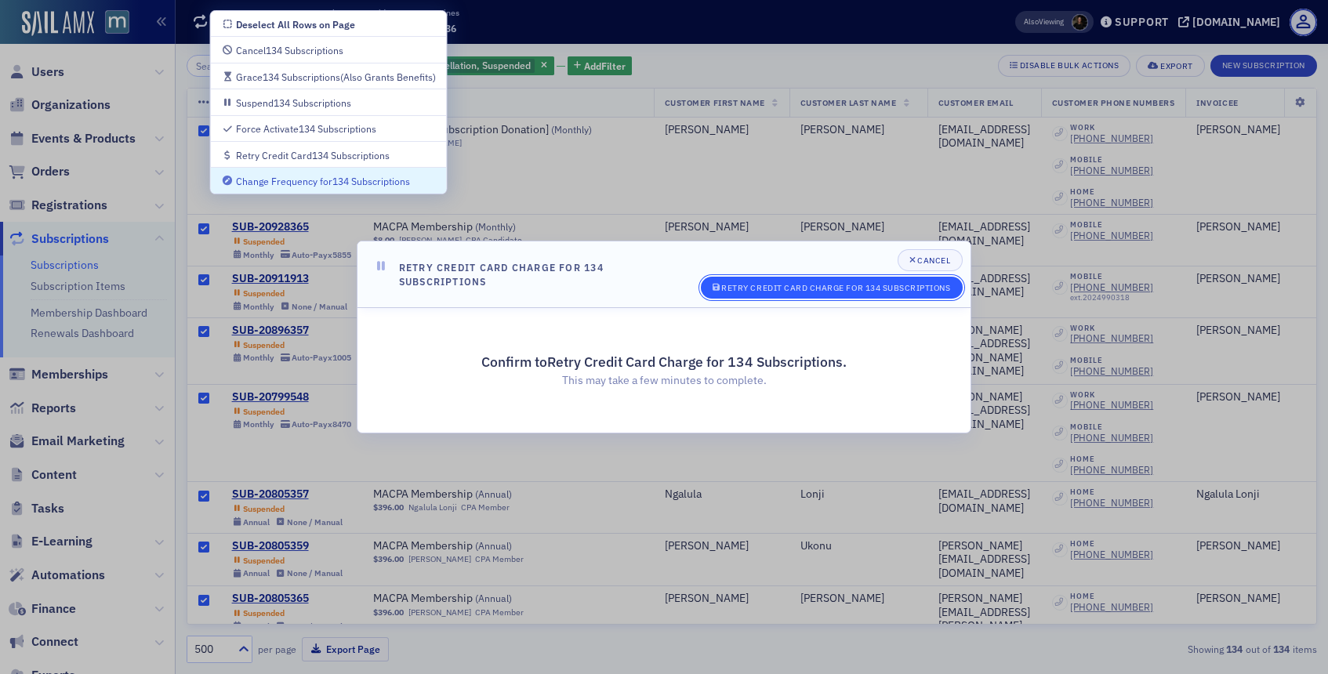
click at [755, 290] on div "Retry Credit Card Charge for 134 Subscriptions" at bounding box center [835, 288] width 229 height 9
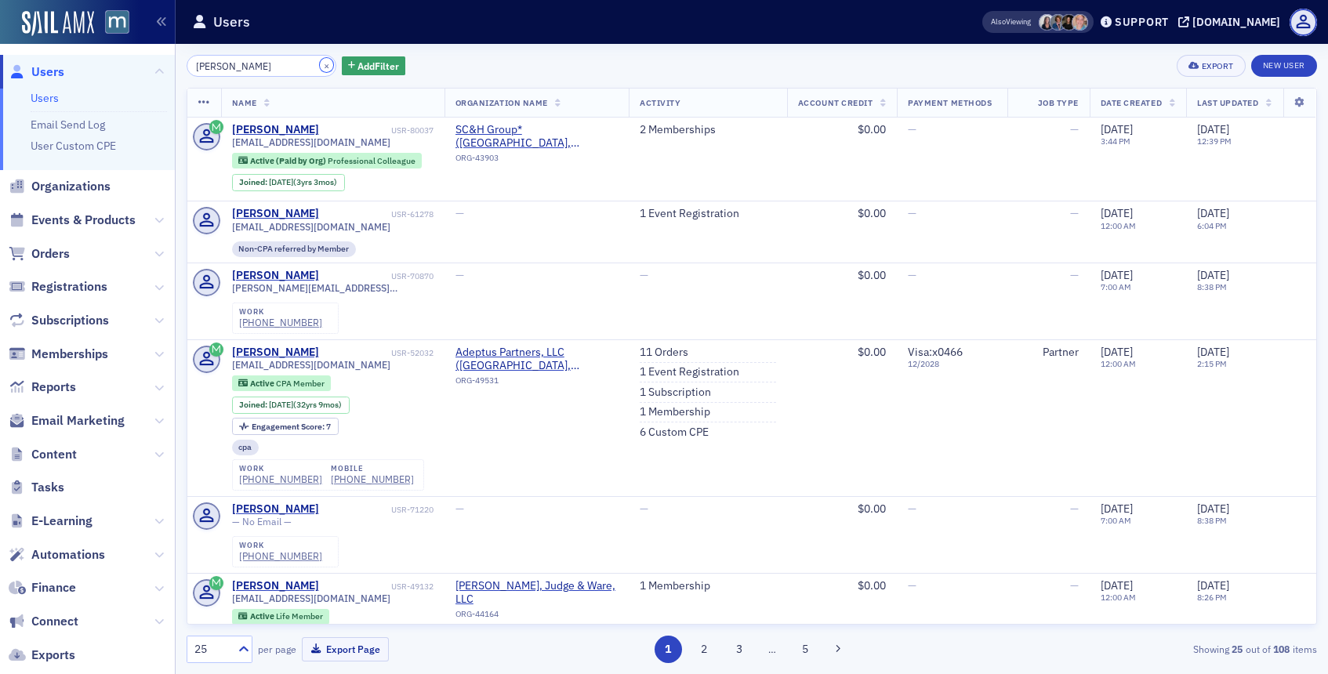
click at [320, 64] on button "×" at bounding box center [327, 65] width 14 height 14
click at [288, 67] on input "search" at bounding box center [262, 66] width 150 height 22
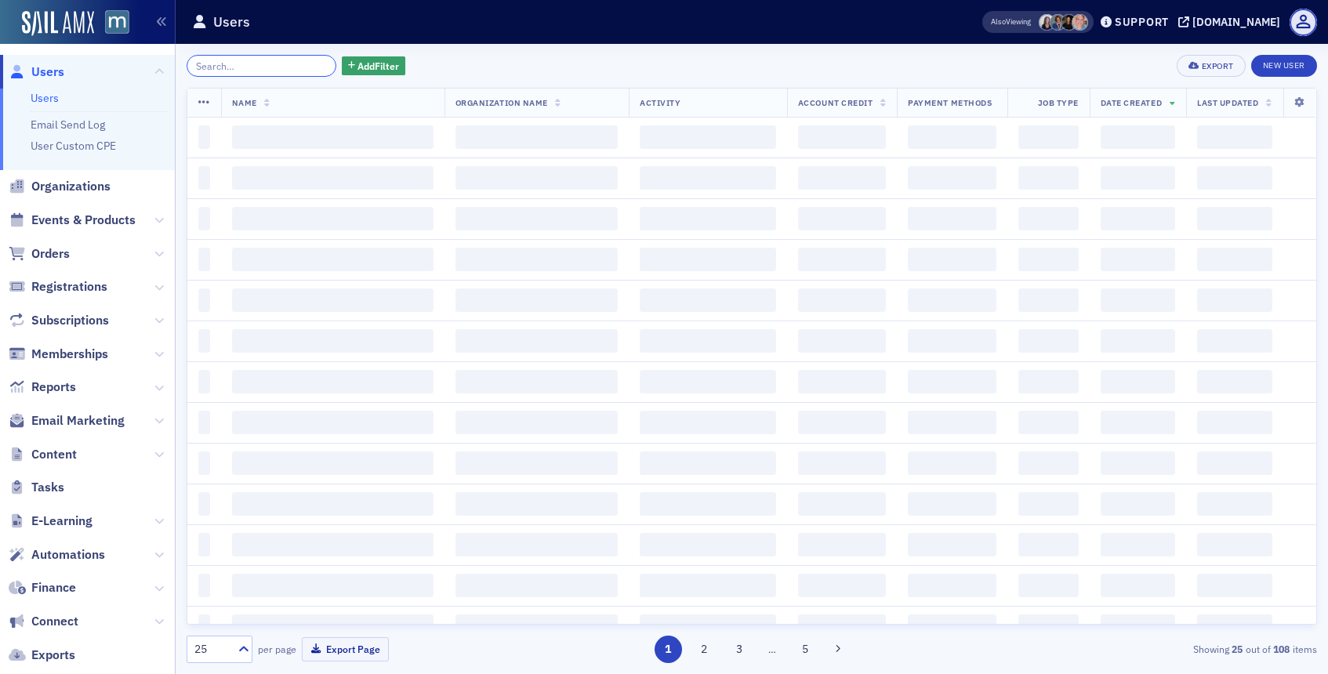
paste input "tim.fargo@rosefinancial.com"
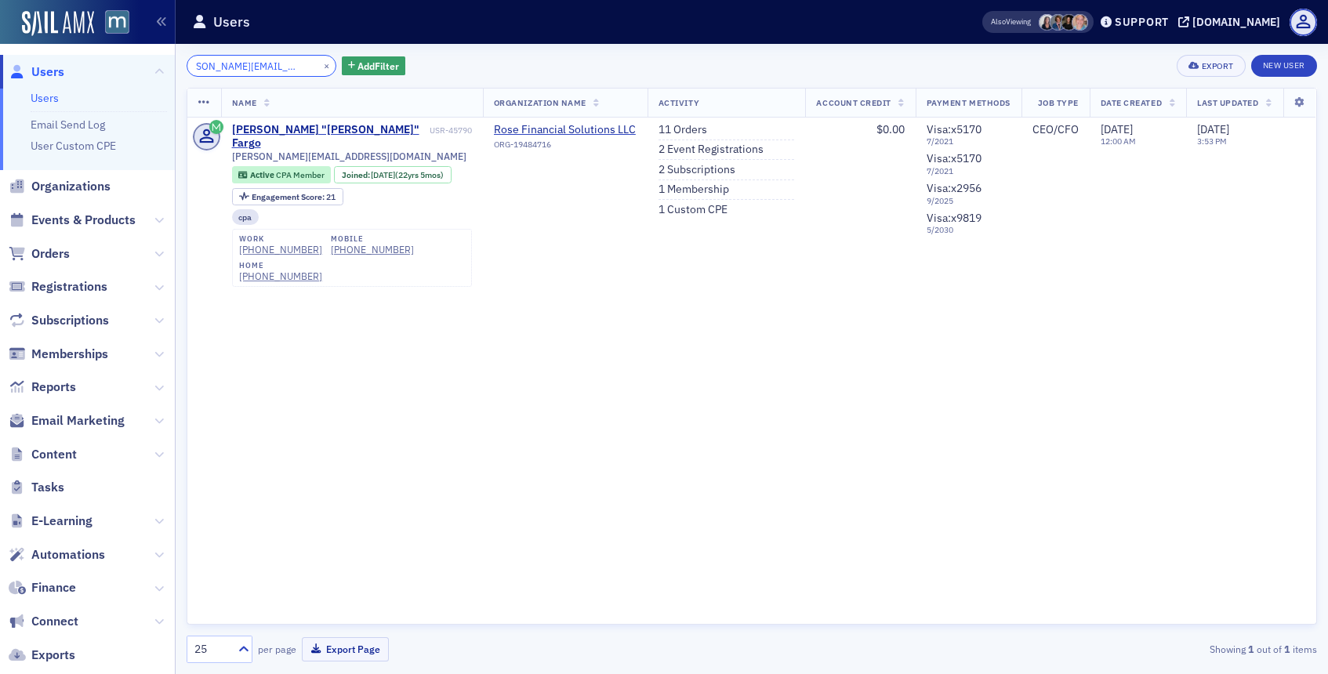
type input "tim.fargo@rosefinancial.com"
click at [340, 244] on div "(240) 813-1712" at bounding box center [372, 250] width 83 height 12
click at [320, 64] on button "×" at bounding box center [327, 65] width 14 height 14
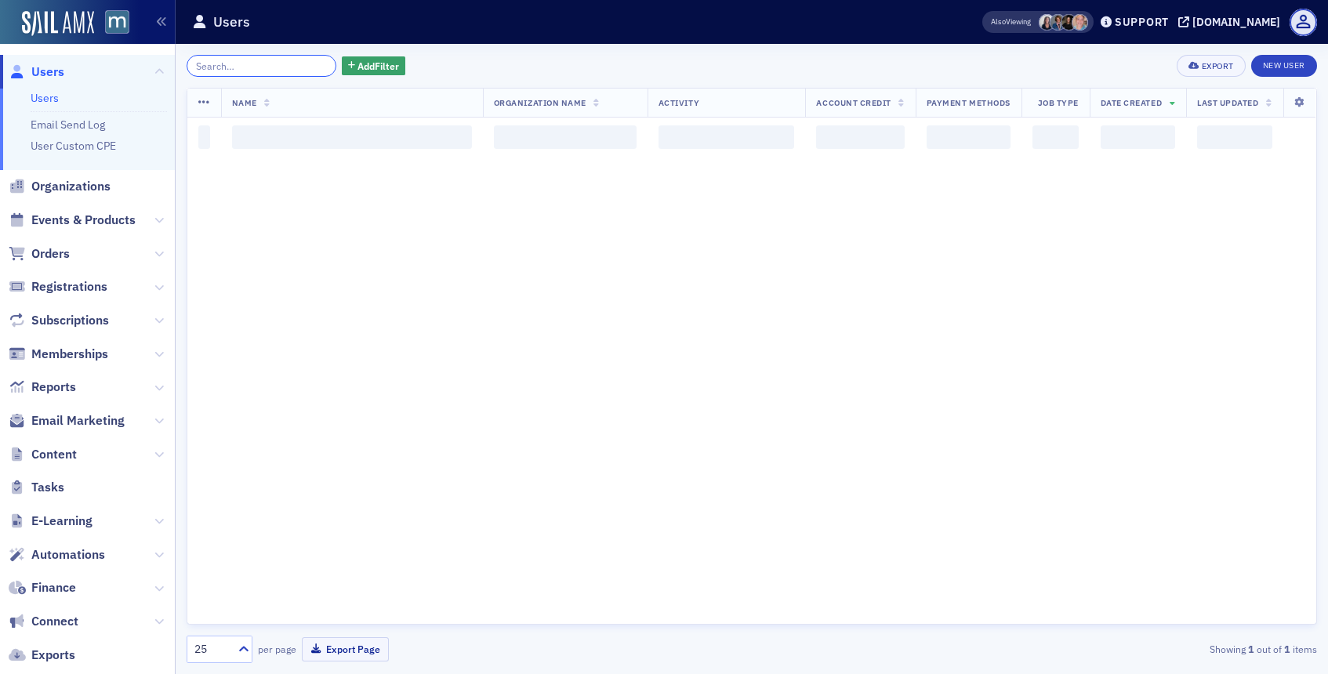
click at [307, 64] on input "search" at bounding box center [262, 66] width 150 height 22
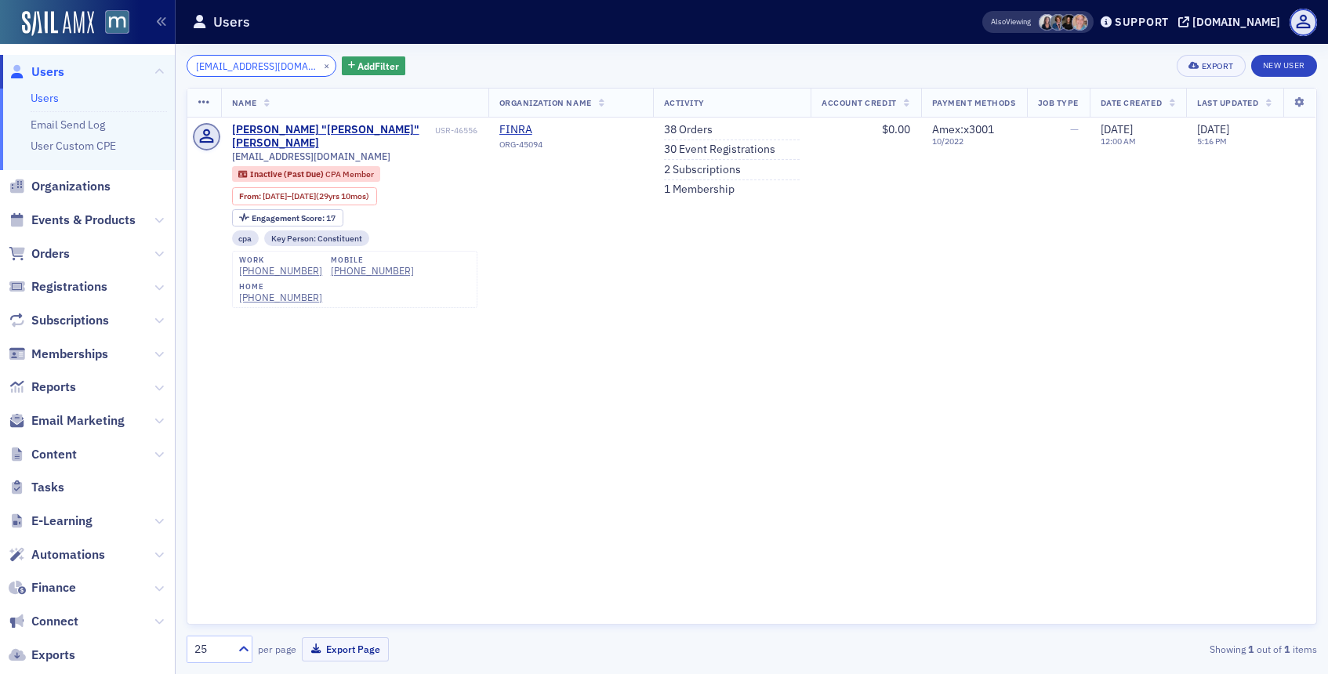
type input "[EMAIL_ADDRESS][DOMAIN_NAME]"
click at [320, 64] on button "×" at bounding box center [327, 65] width 14 height 14
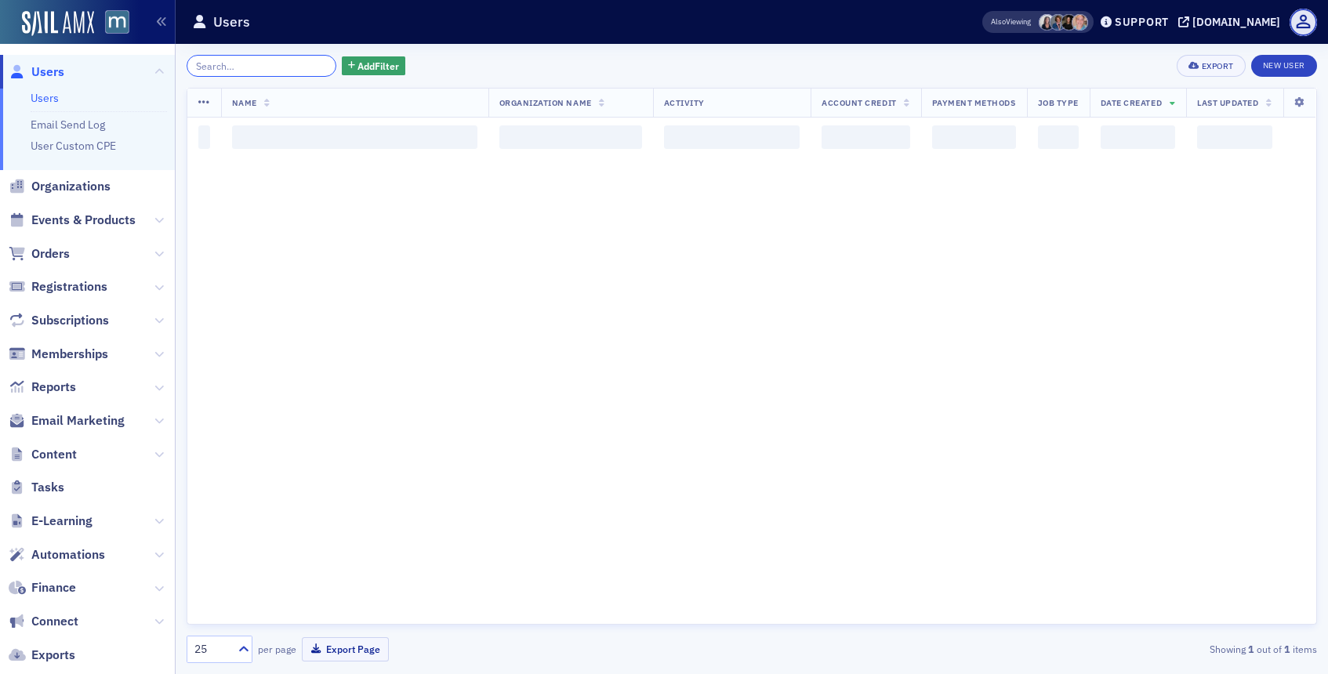
click at [289, 64] on input "search" at bounding box center [262, 66] width 150 height 22
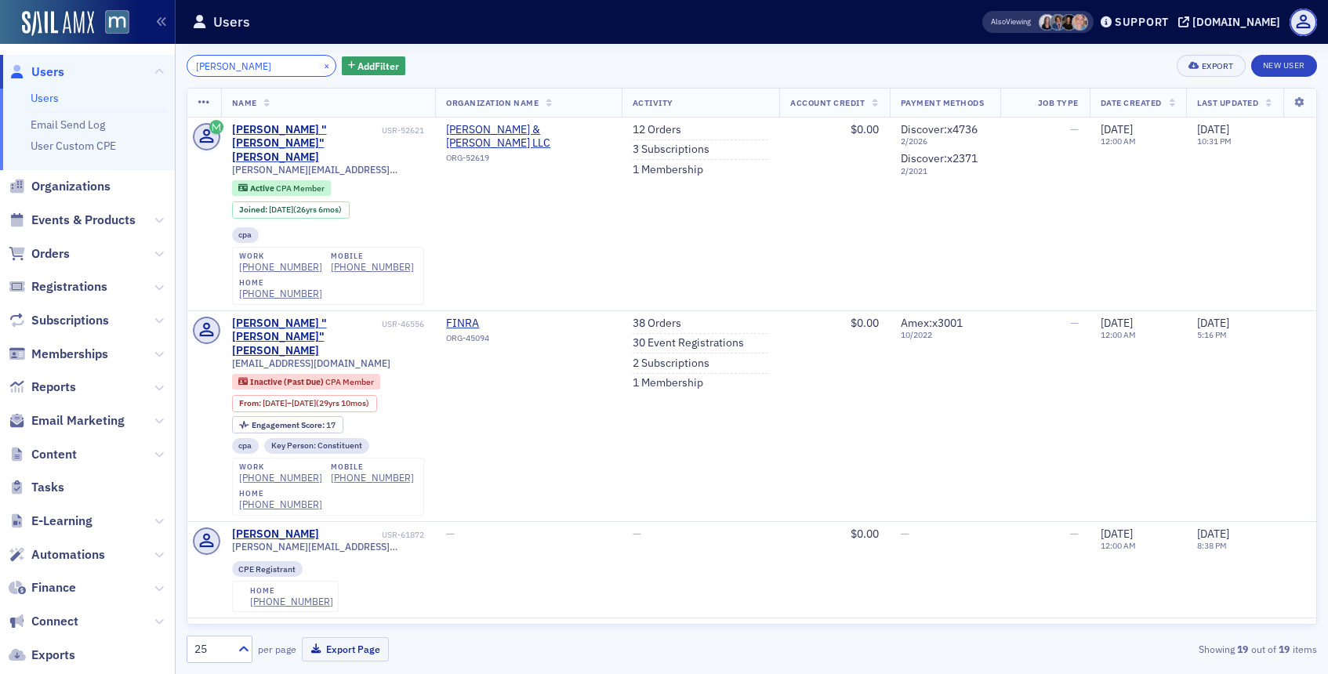
type input "renner"
click at [320, 67] on button "×" at bounding box center [327, 65] width 14 height 14
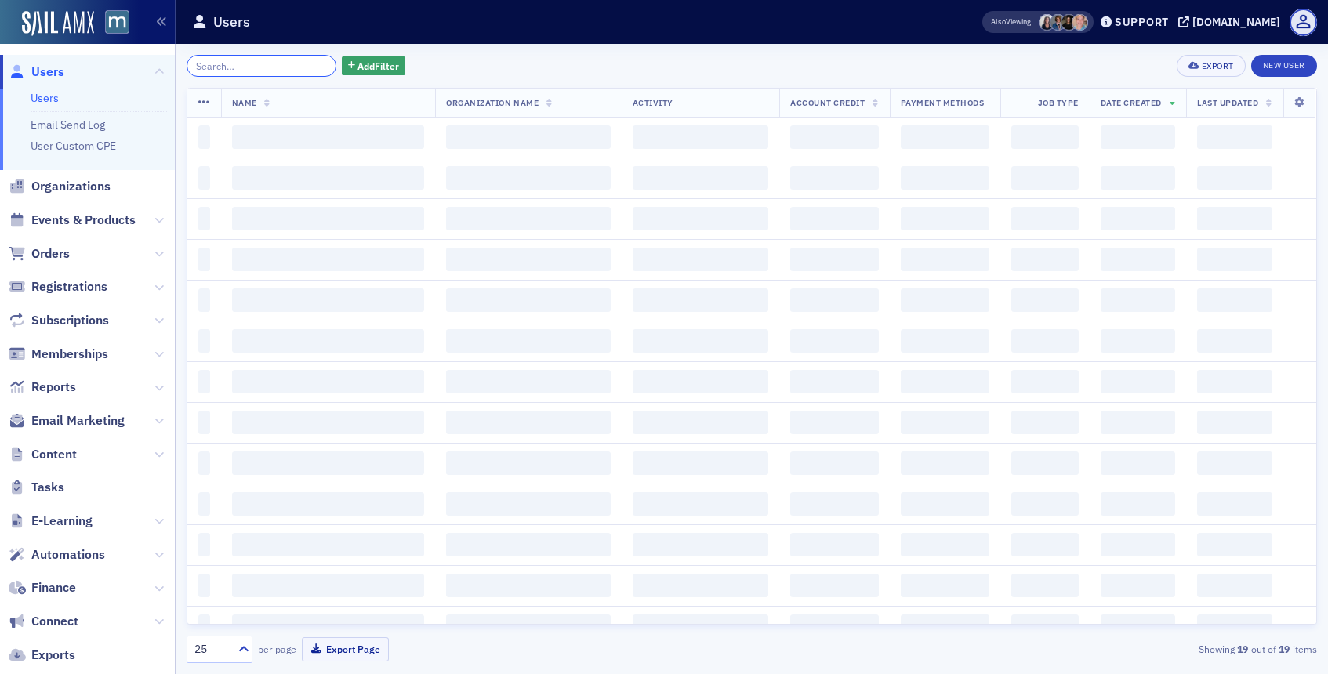
click at [306, 67] on input "search" at bounding box center [262, 66] width 150 height 22
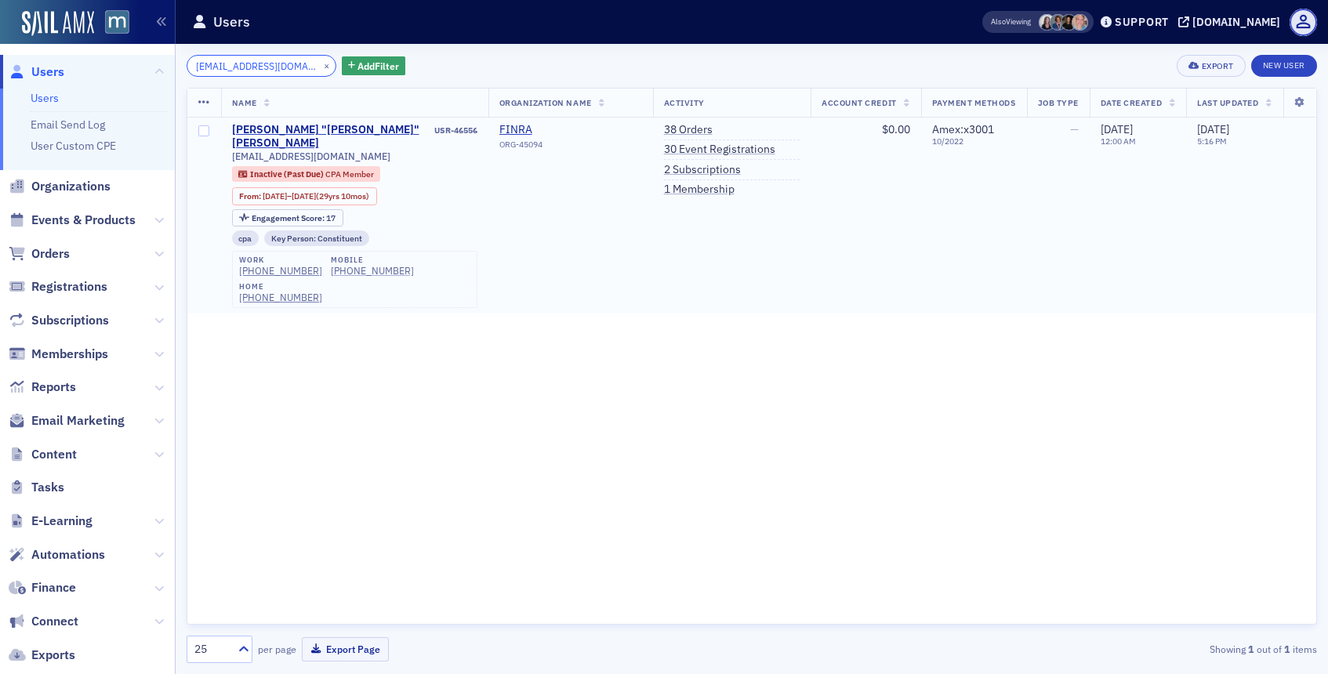
type input "[EMAIL_ADDRESS][DOMAIN_NAME]"
click at [344, 265] on div "[PHONE_NUMBER]" at bounding box center [372, 271] width 83 height 12
click at [320, 65] on button "×" at bounding box center [327, 65] width 14 height 14
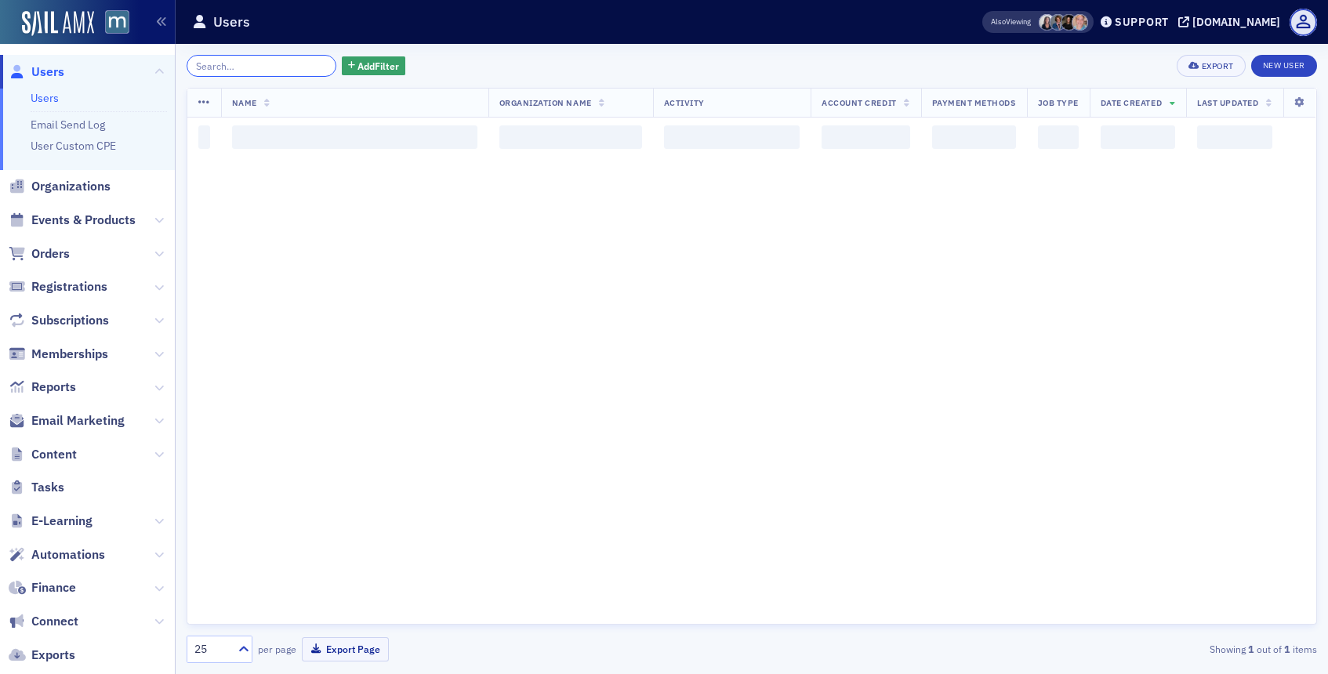
click at [305, 65] on input "search" at bounding box center [262, 66] width 150 height 22
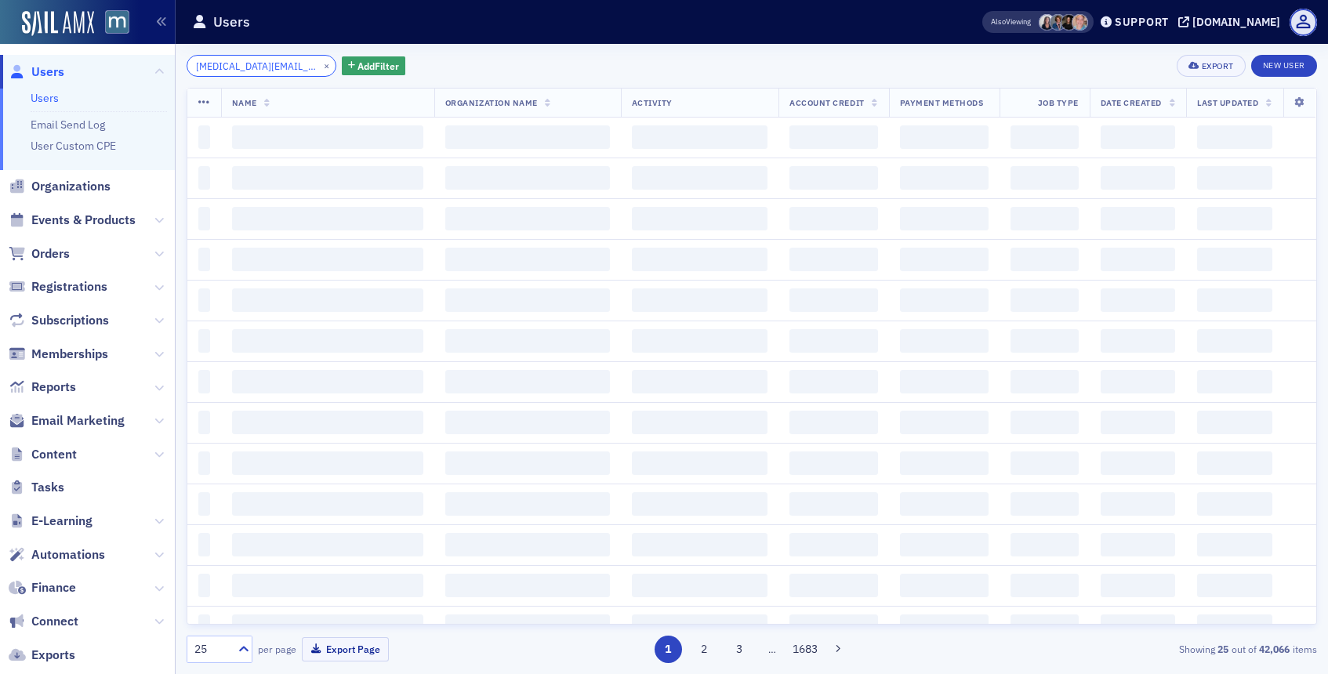
scroll to position [0, 20]
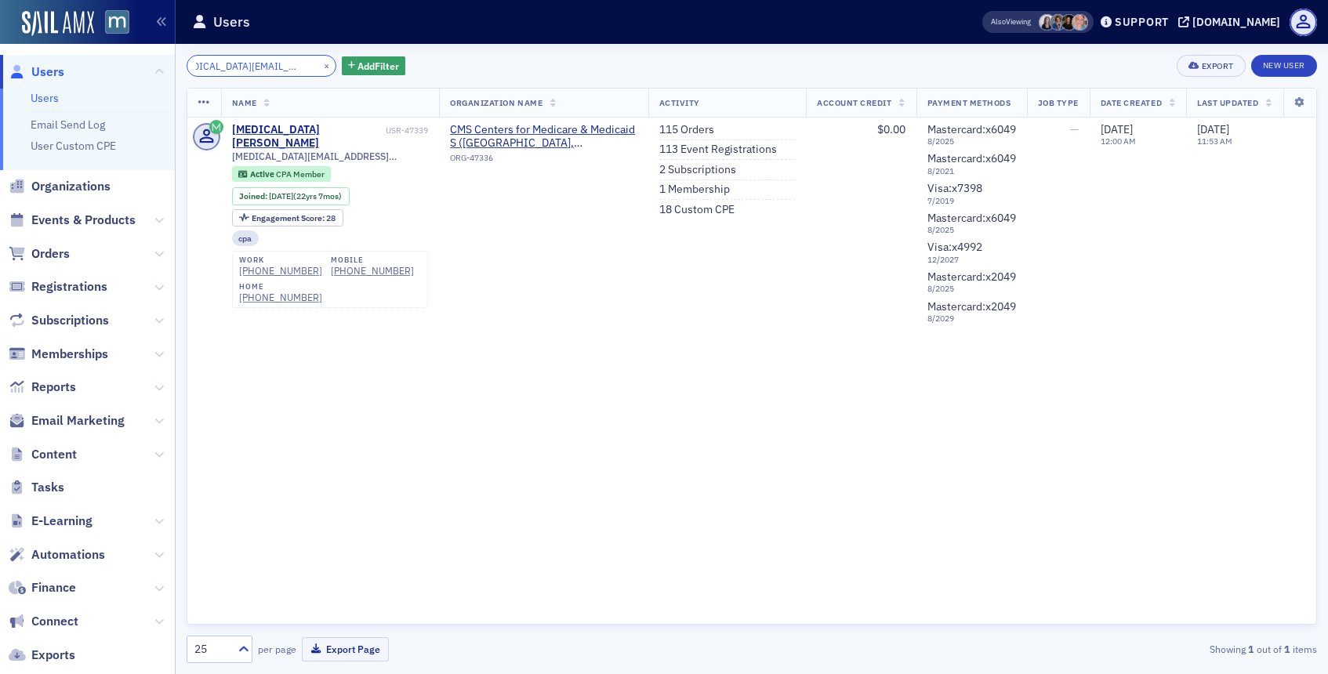
type input "yasmin.galvez@cms.hhs.gov"
click at [320, 64] on button "×" at bounding box center [327, 65] width 14 height 14
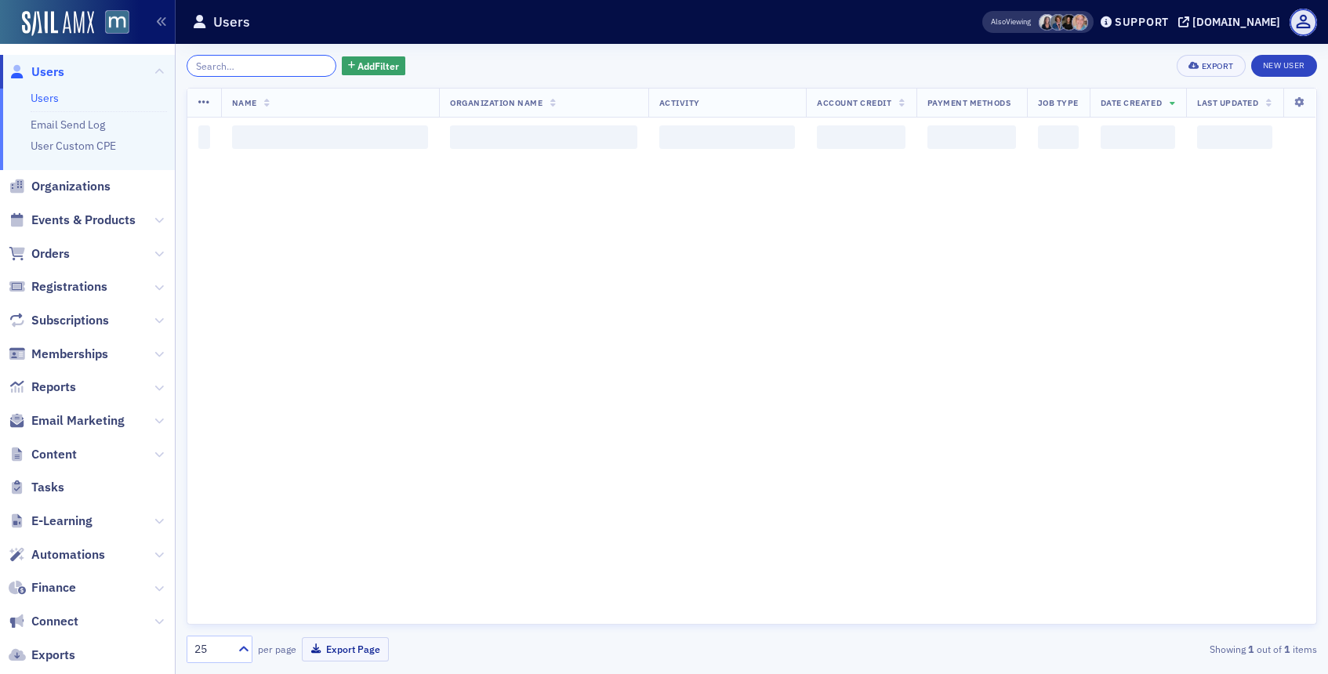
click at [295, 64] on input "search" at bounding box center [262, 66] width 150 height 22
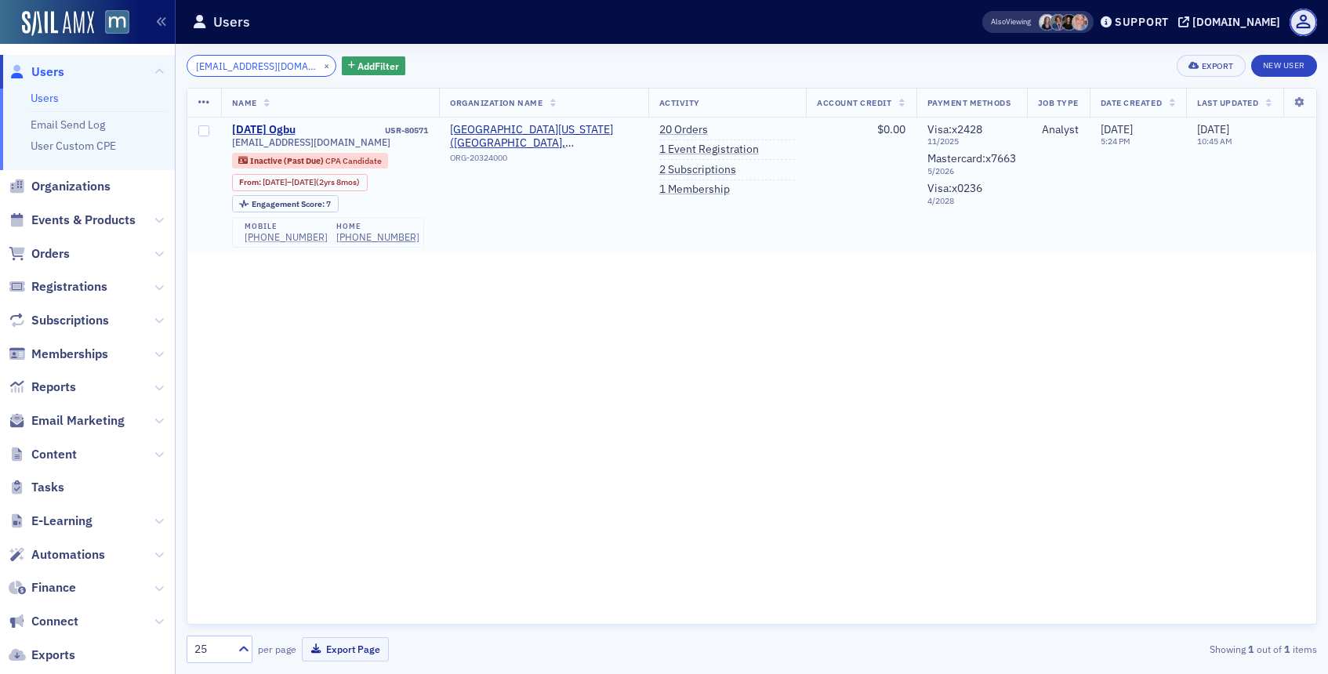
type input "[EMAIL_ADDRESS][DOMAIN_NAME]"
click at [295, 236] on div "[PHONE_NUMBER]" at bounding box center [286, 237] width 83 height 12
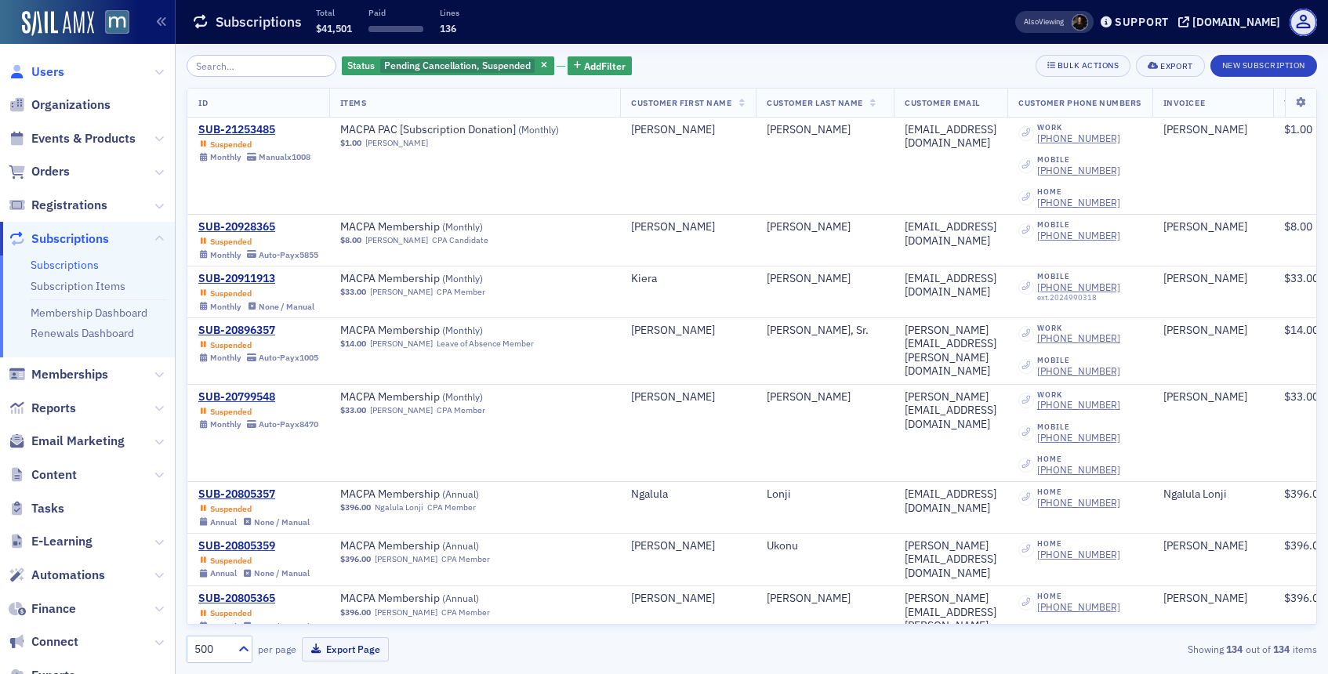
click at [52, 71] on span "Users" at bounding box center [47, 72] width 33 height 17
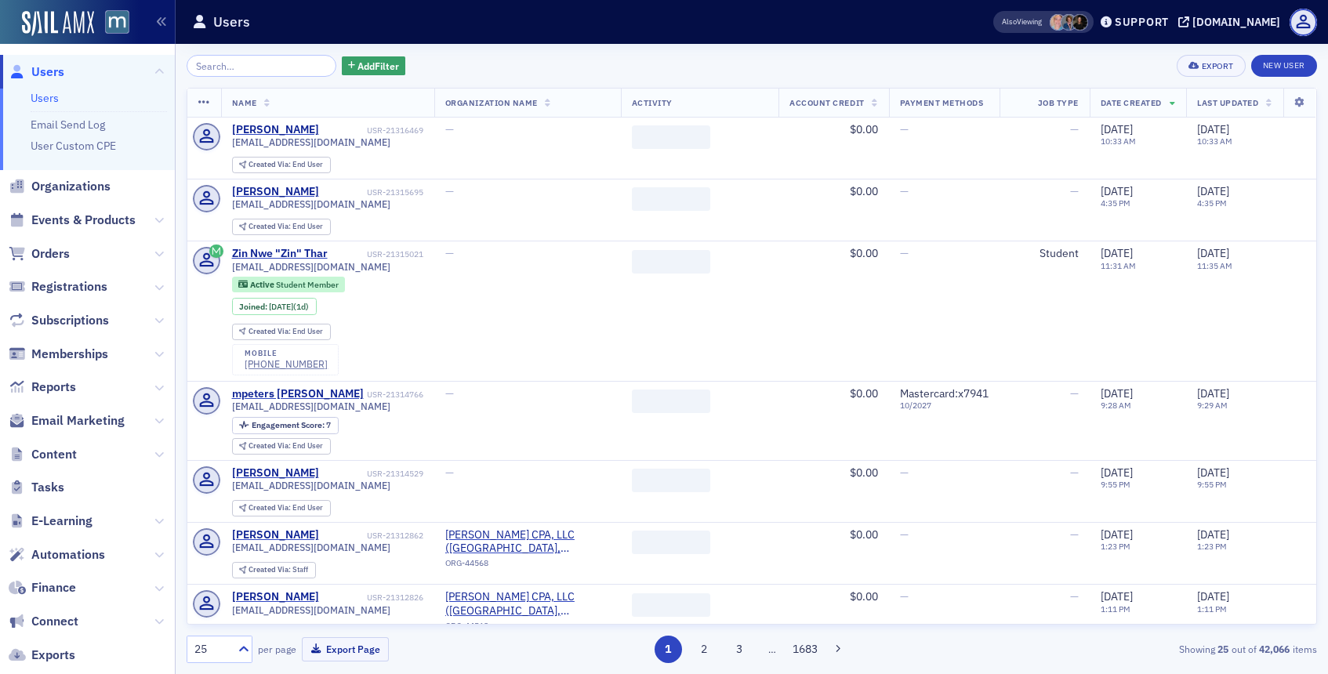
click at [208, 64] on input "search" at bounding box center [262, 66] width 150 height 22
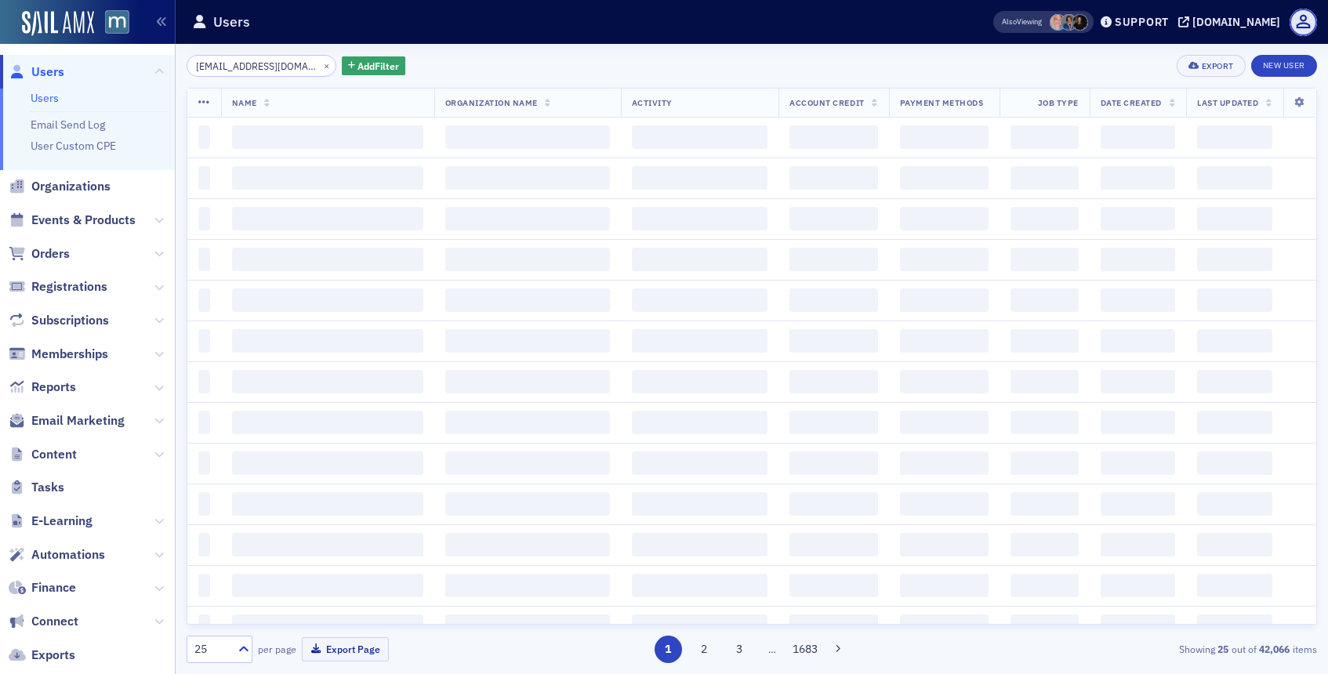
scroll to position [0, 1]
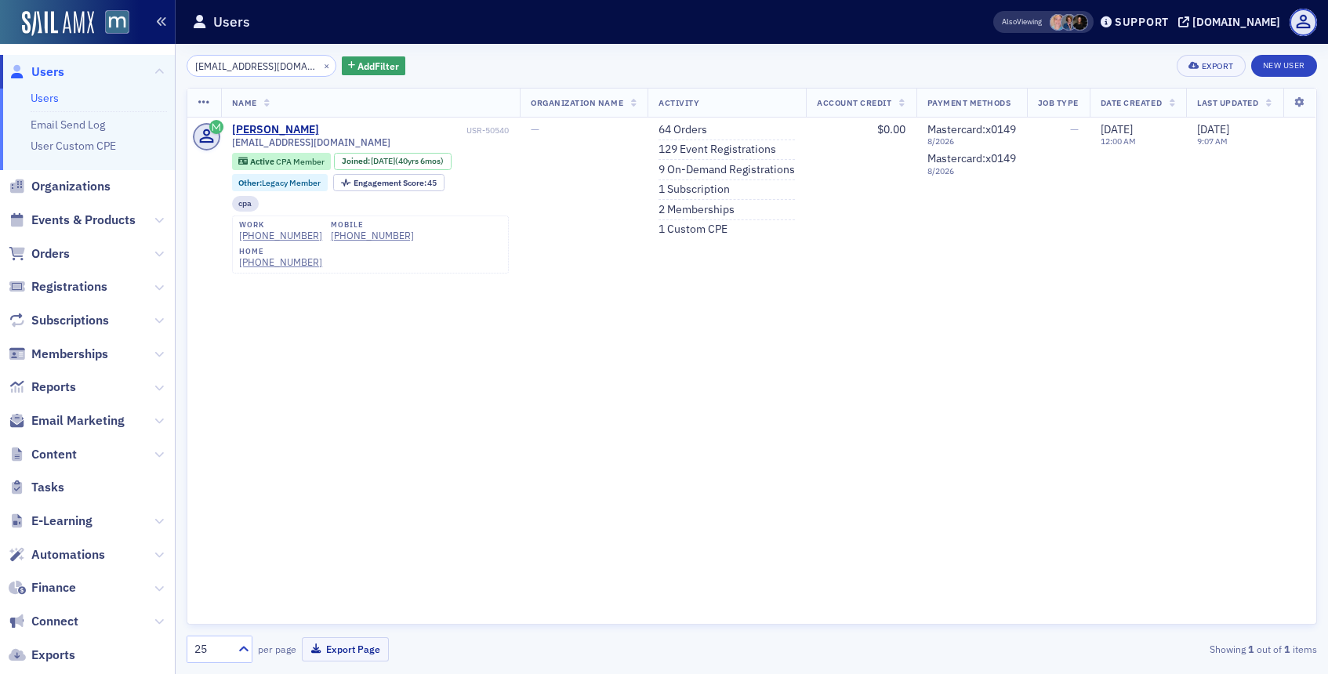
type input "[EMAIL_ADDRESS][DOMAIN_NAME]"
click at [320, 69] on button "×" at bounding box center [327, 65] width 14 height 14
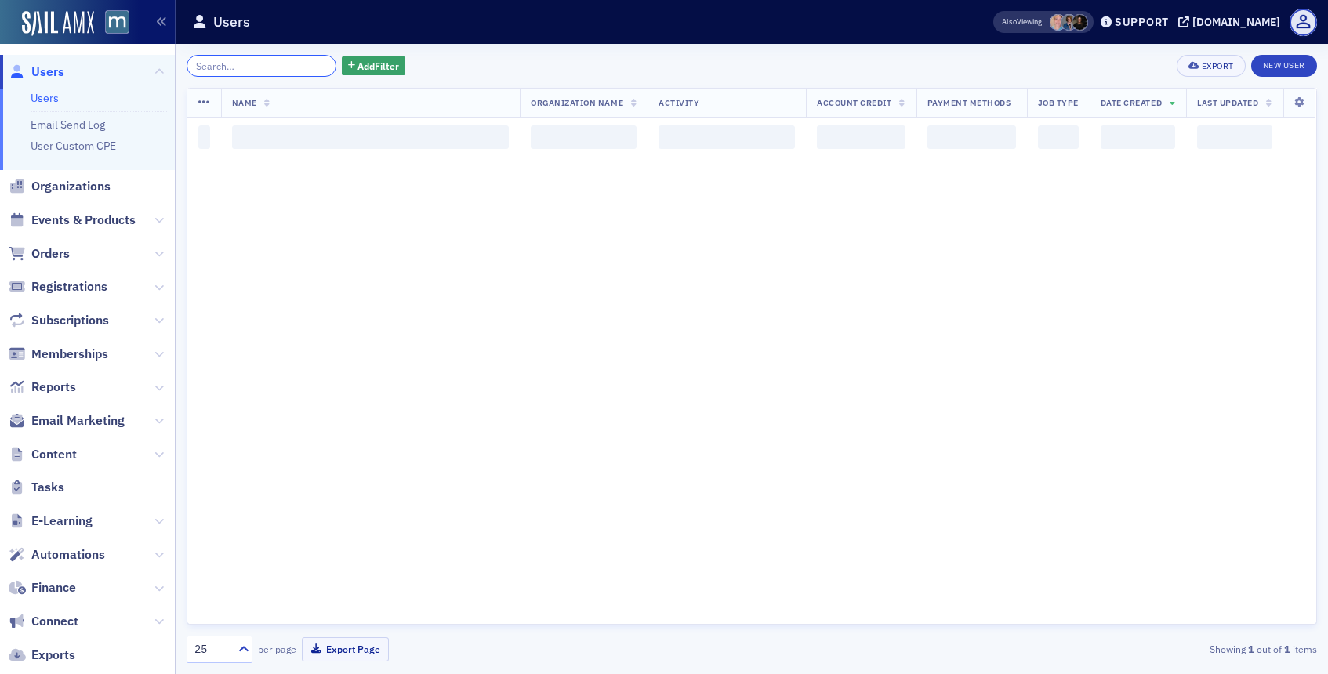
click at [299, 69] on input "search" at bounding box center [262, 66] width 150 height 22
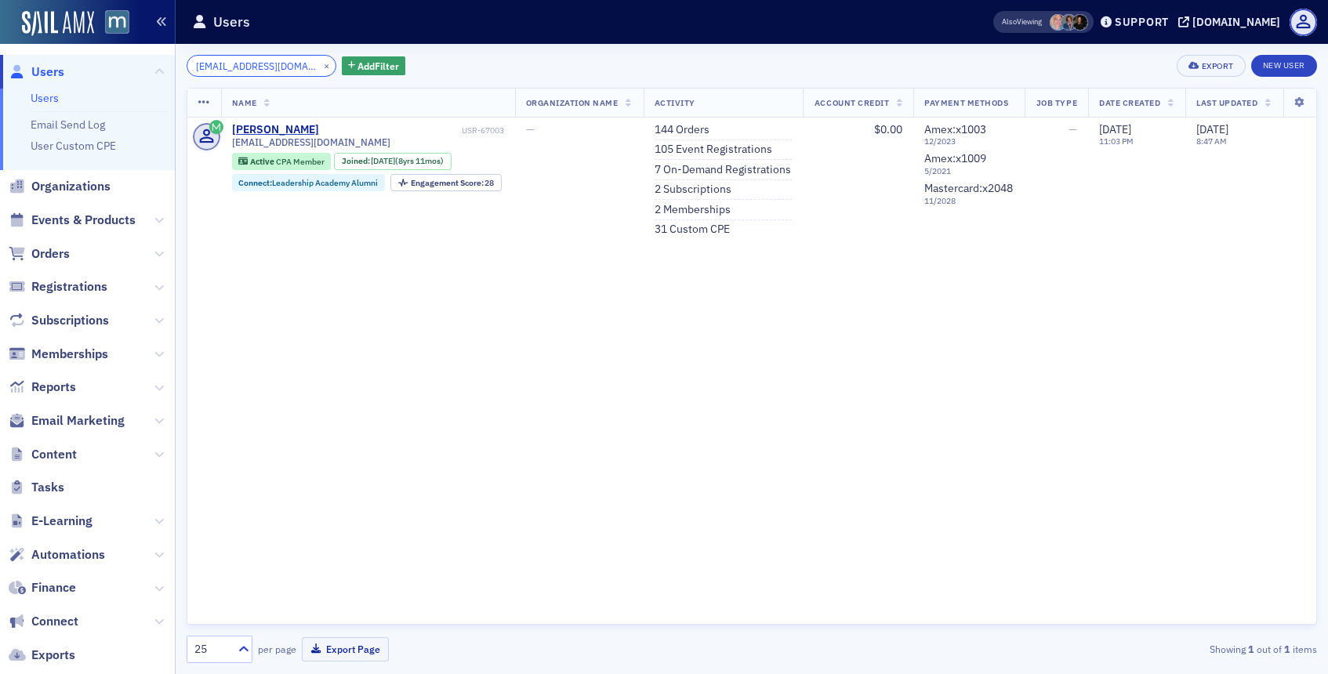
type input "[EMAIL_ADDRESS][DOMAIN_NAME]"
